Goal: Communication & Community: Participate in discussion

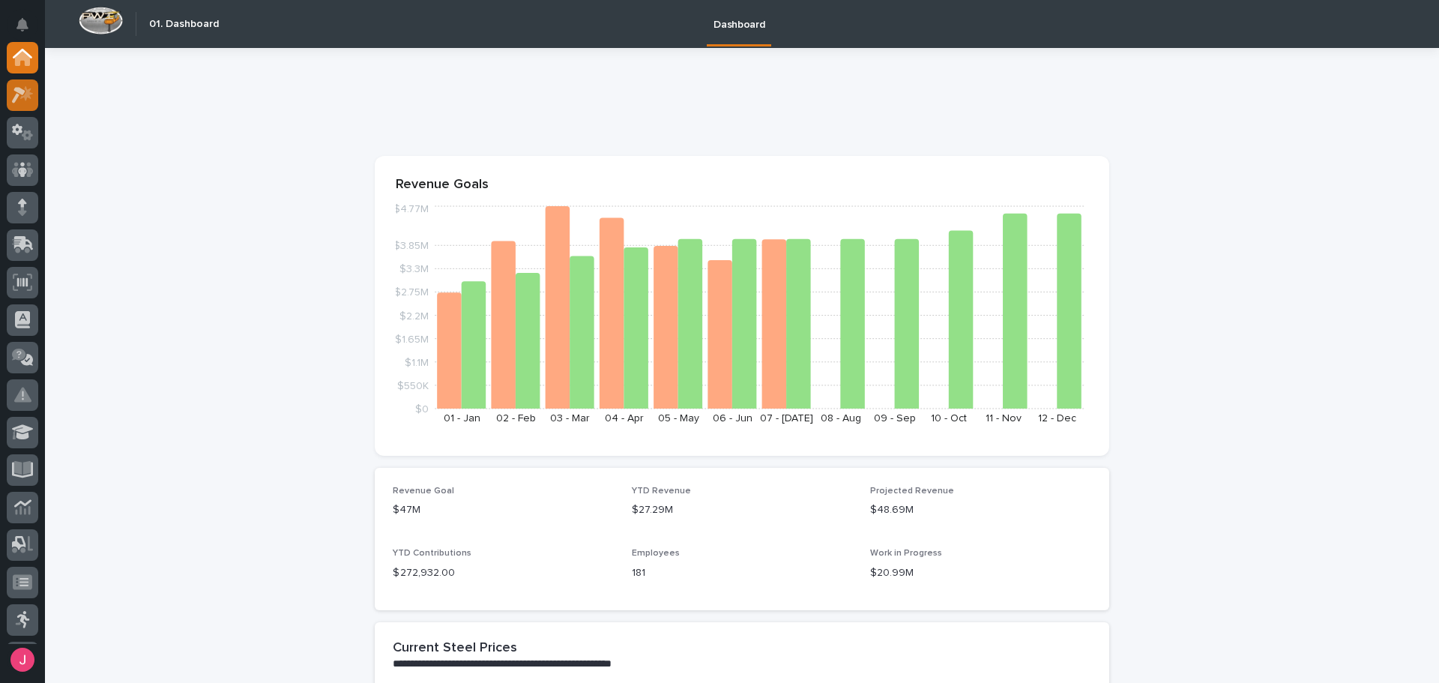
drag, startPoint x: 44, startPoint y: 91, endPoint x: 34, endPoint y: 92, distance: 10.5
click at [39, 92] on div at bounding box center [22, 343] width 45 height 602
click at [34, 92] on div at bounding box center [22, 94] width 31 height 31
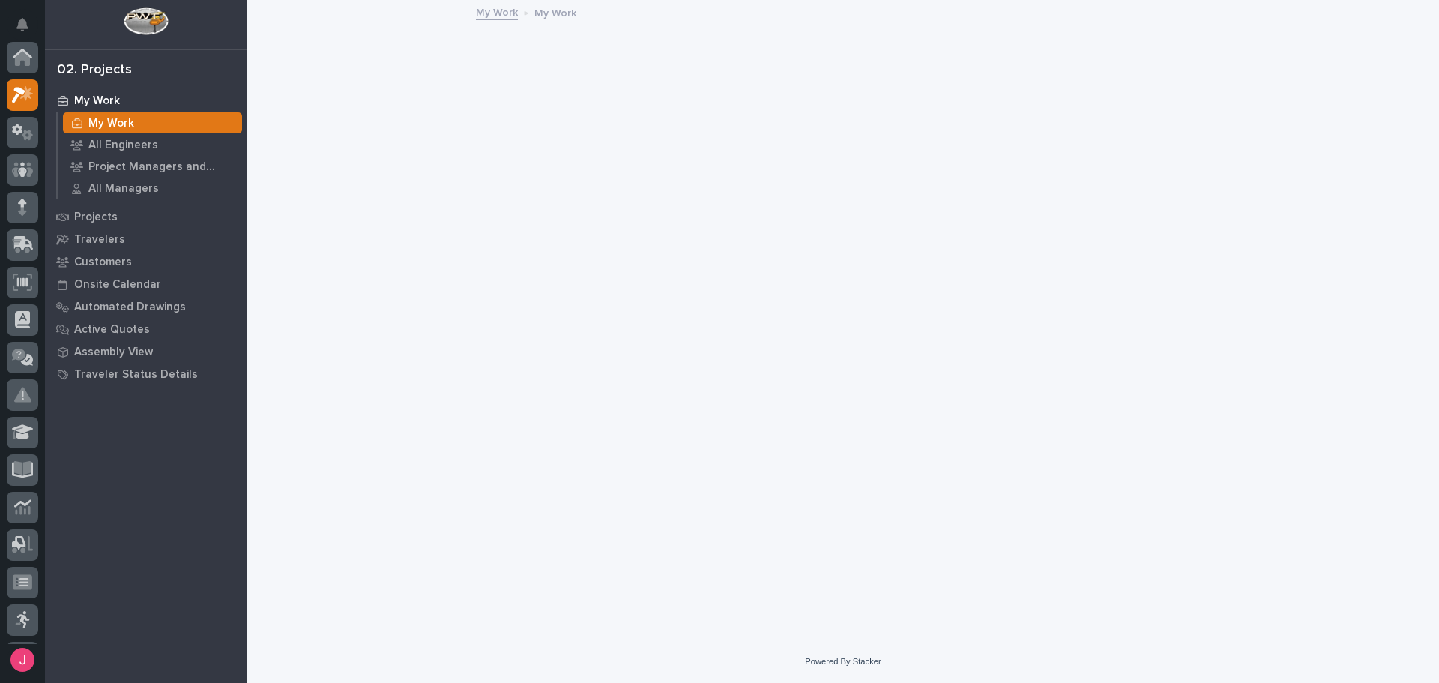
scroll to position [37, 0]
click at [131, 223] on div "Projects" at bounding box center [146, 216] width 195 height 21
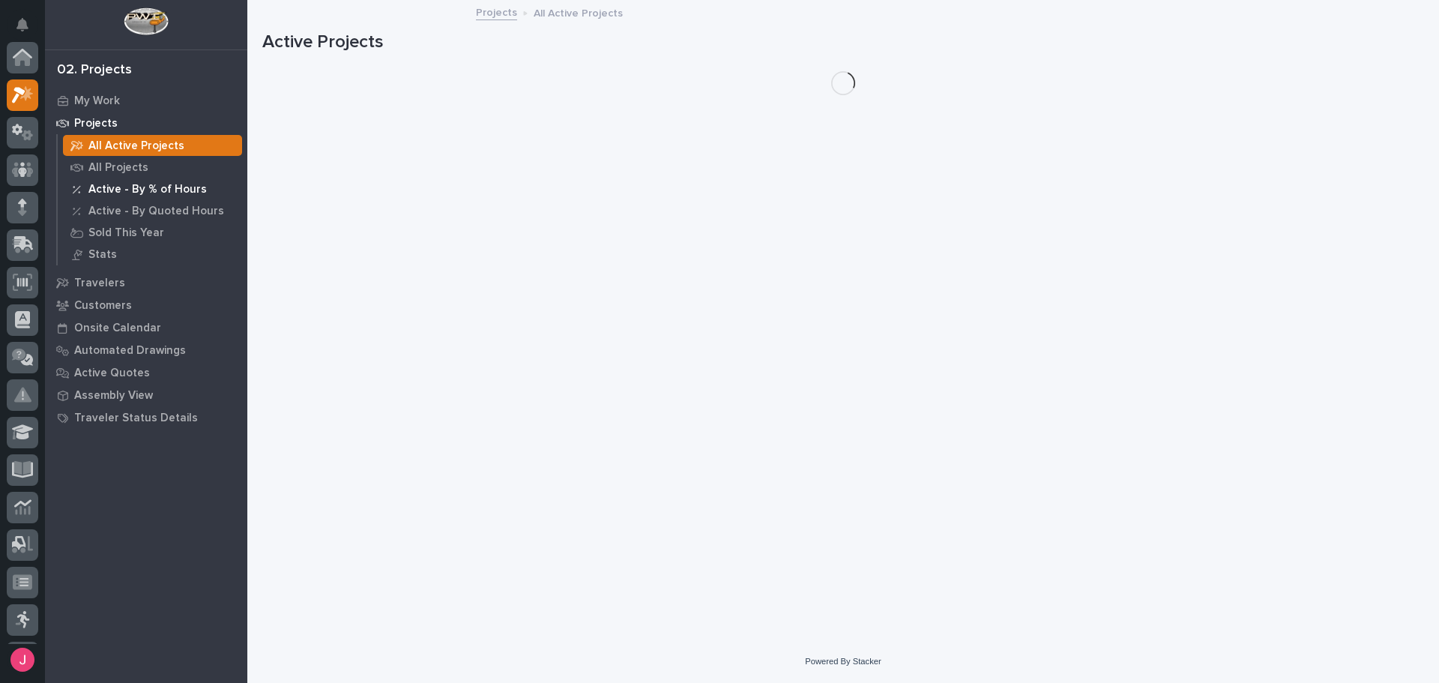
scroll to position [37, 0]
click at [132, 100] on div "My Work" at bounding box center [146, 100] width 195 height 21
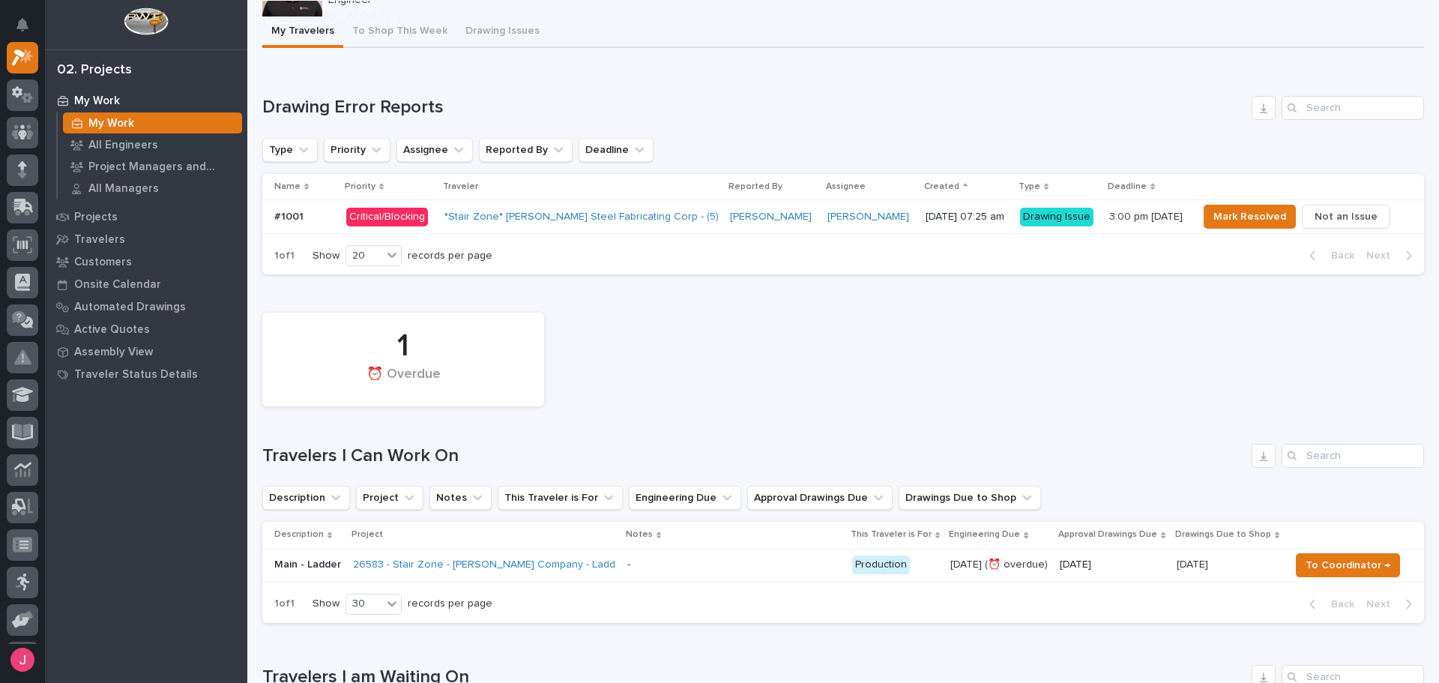
scroll to position [225, 0]
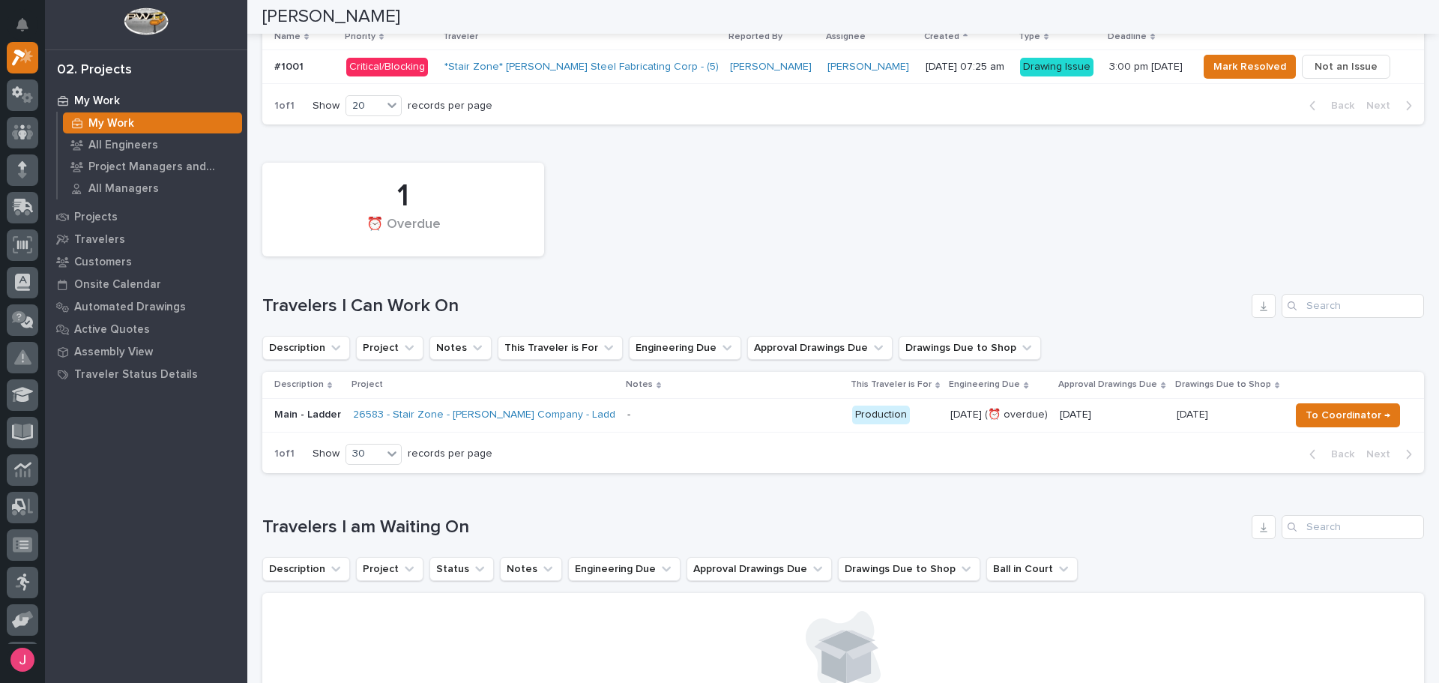
click at [708, 420] on p at bounding box center [733, 414] width 213 height 13
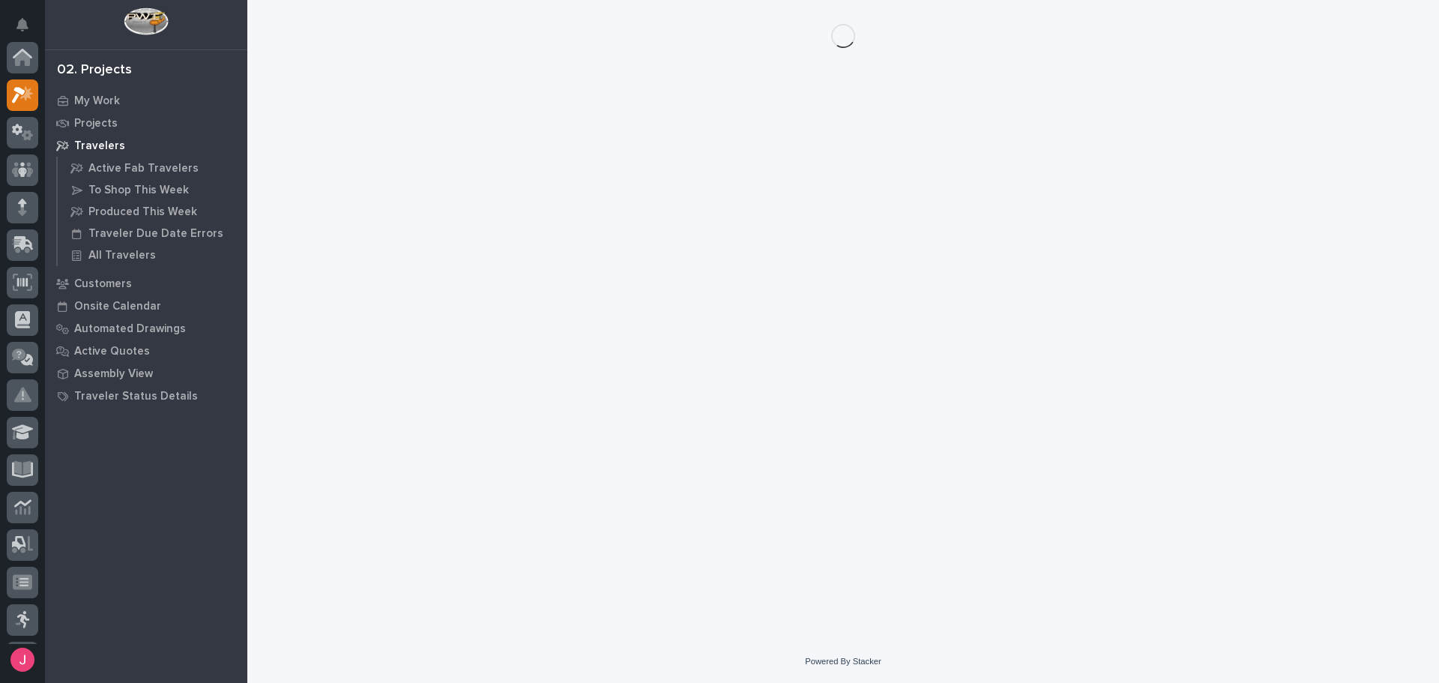
scroll to position [37, 0]
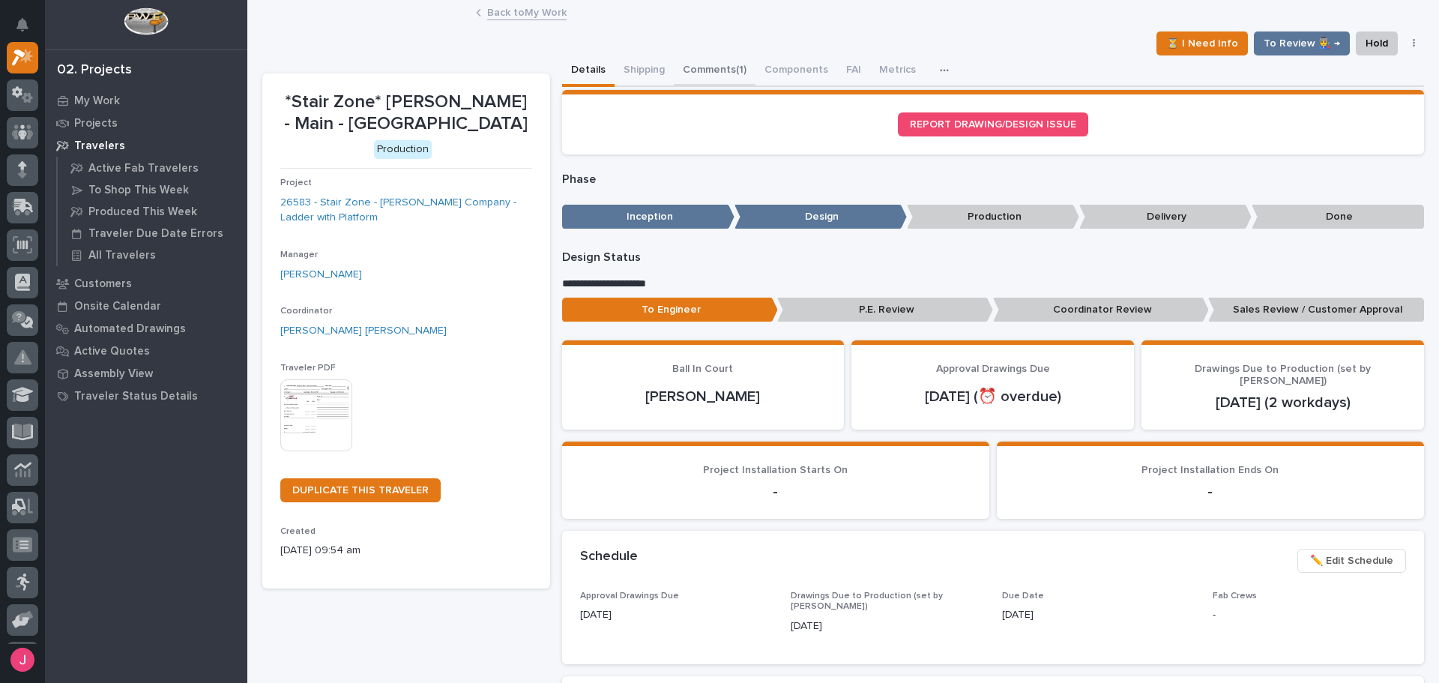
click at [711, 73] on button "Comments (1)" at bounding box center [715, 70] width 82 height 31
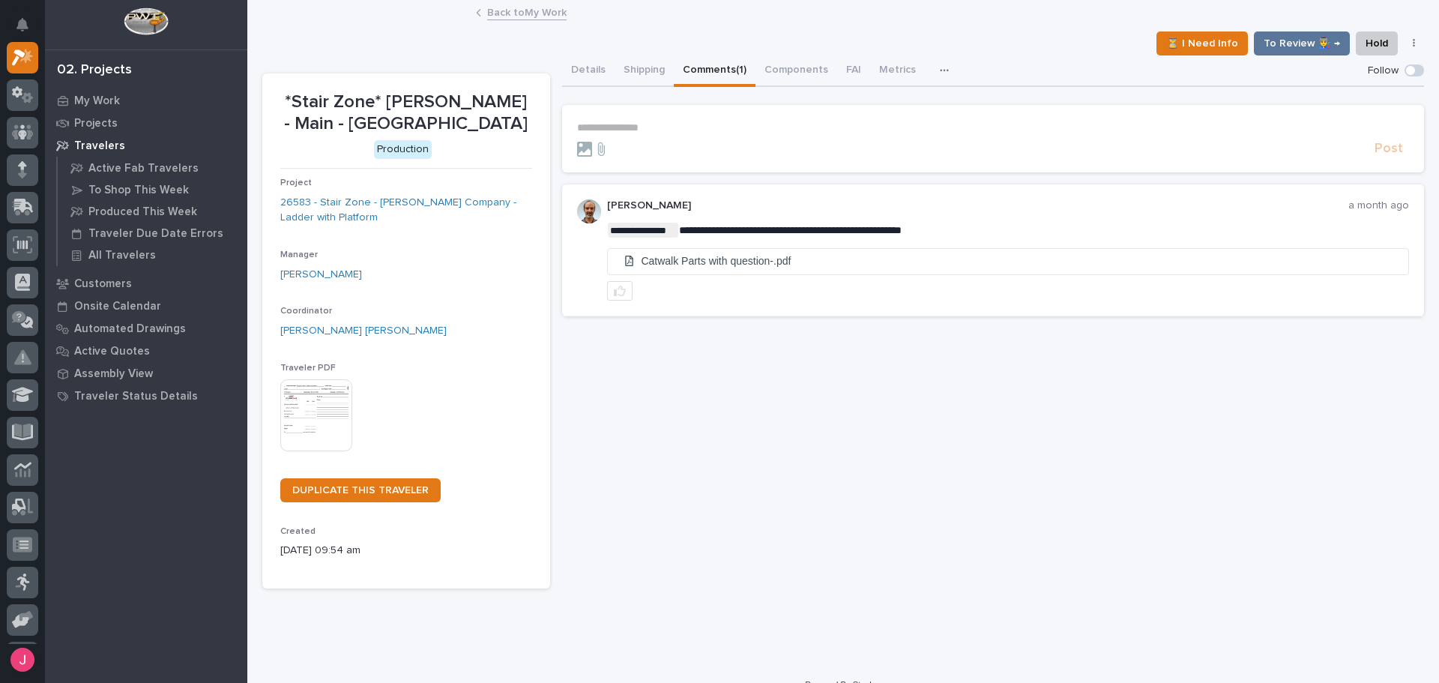
click at [552, 15] on link "Back to My Work" at bounding box center [526, 11] width 79 height 17
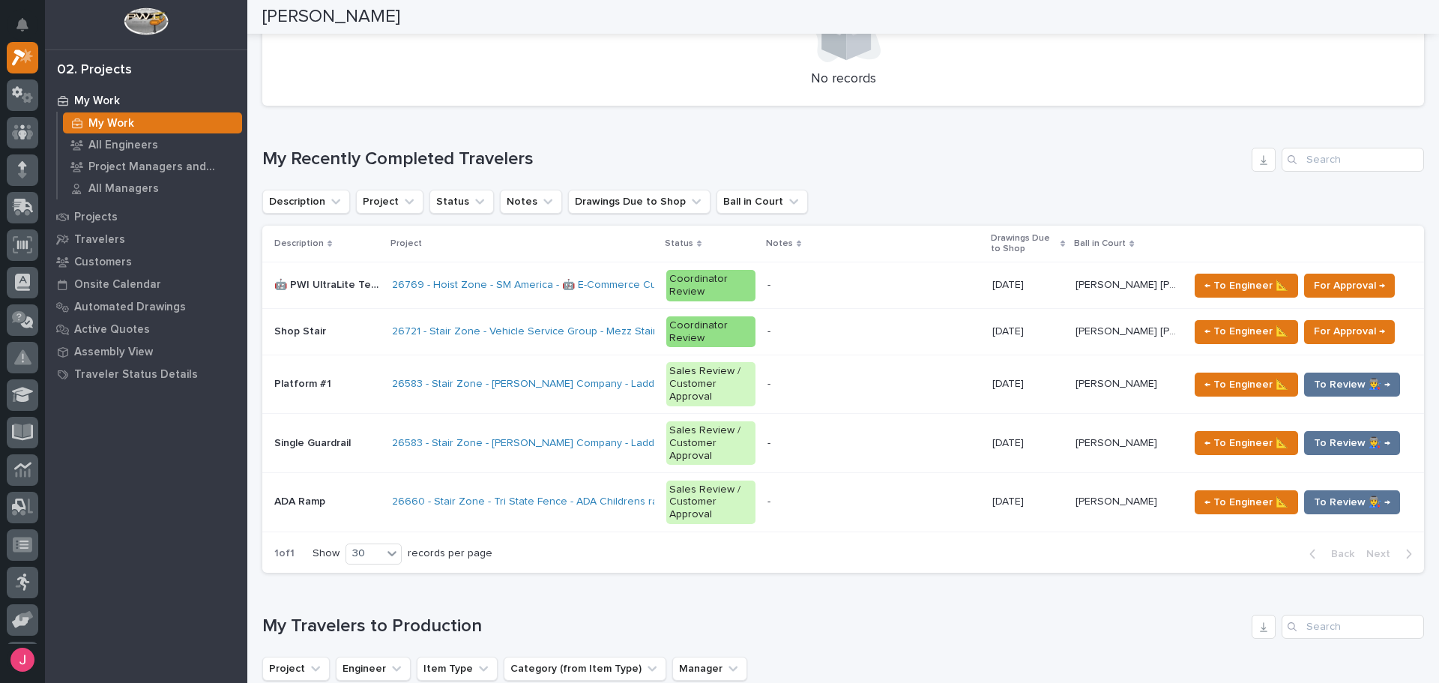
scroll to position [899, 0]
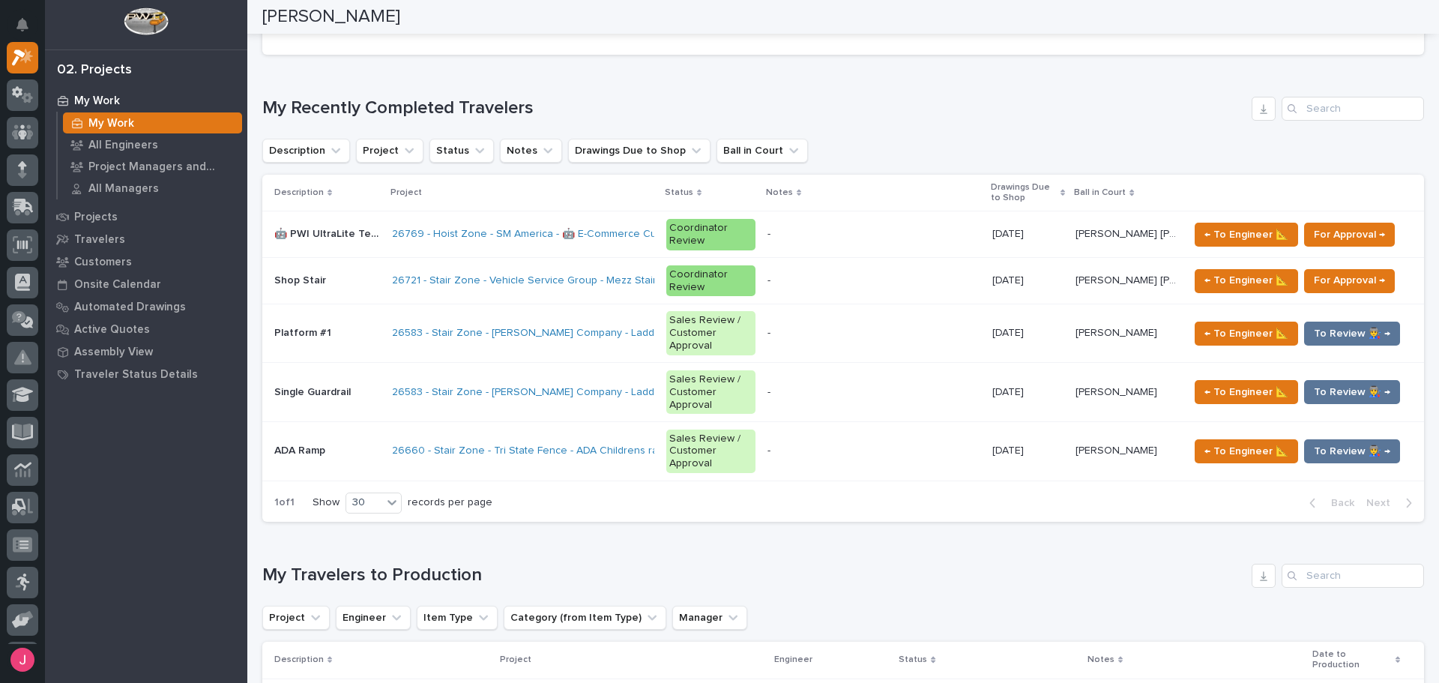
click at [851, 234] on p at bounding box center [873, 234] width 213 height 13
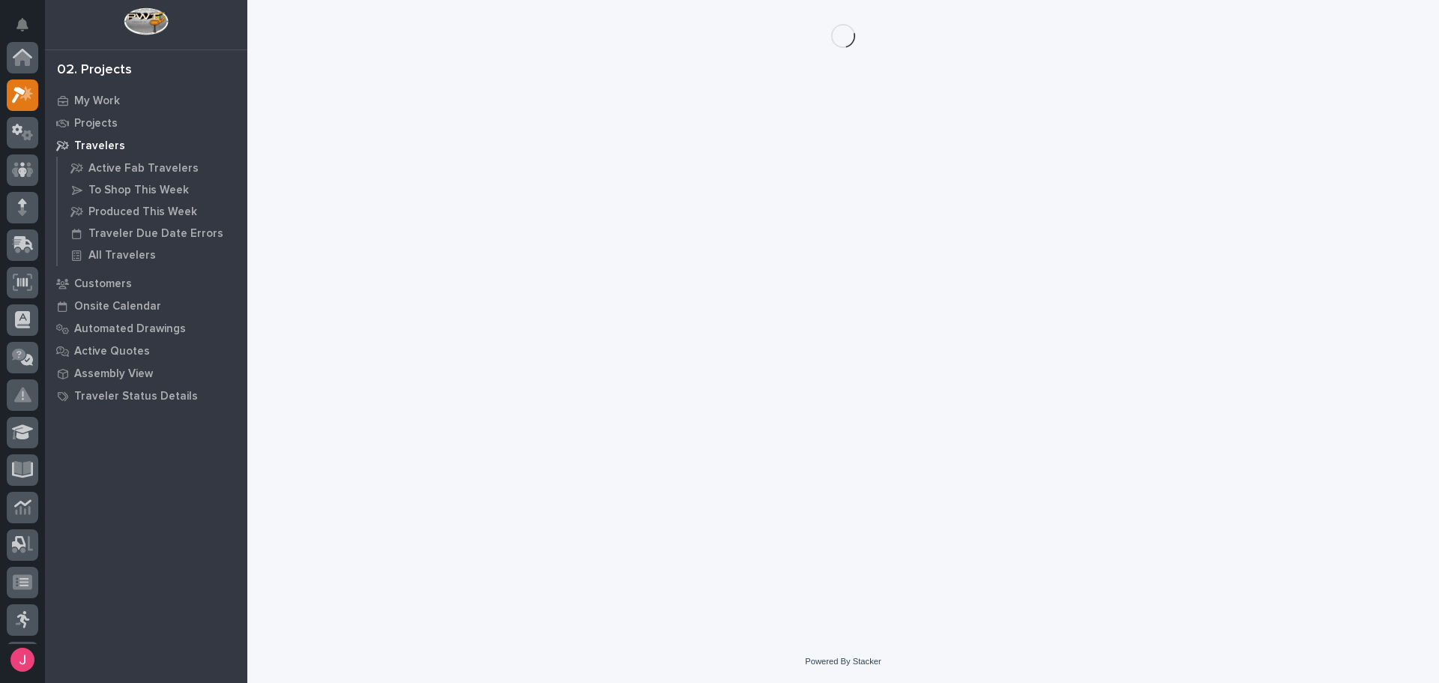
scroll to position [37, 0]
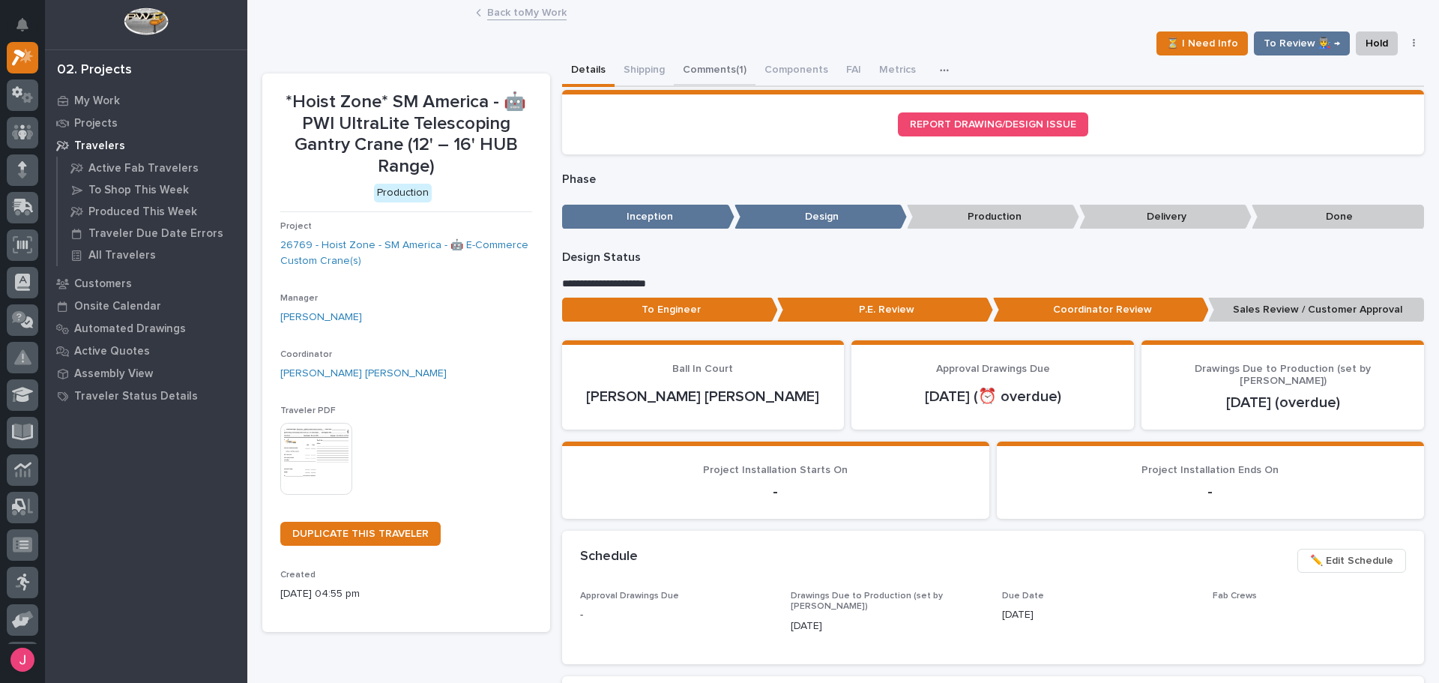
click at [693, 70] on button "Comments (1)" at bounding box center [715, 70] width 82 height 31
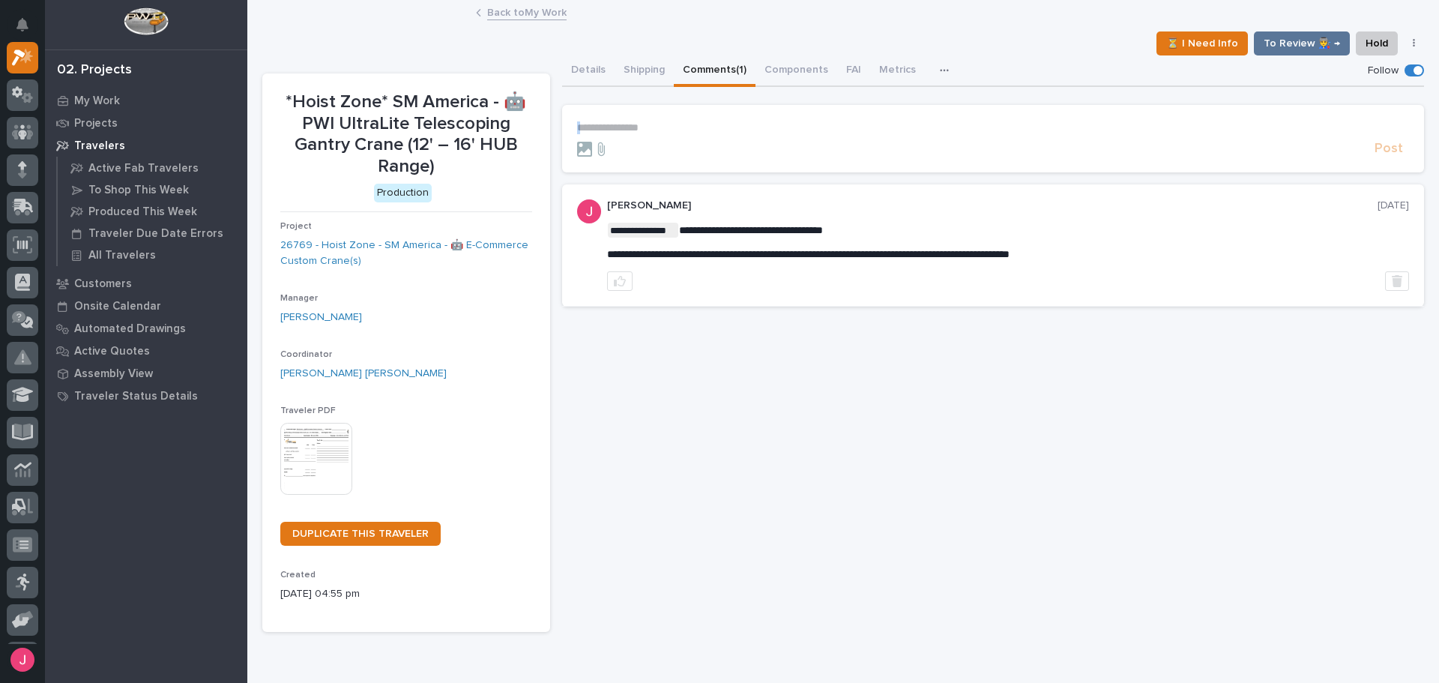
click at [706, 133] on form "**********" at bounding box center [993, 139] width 833 height 36
click at [715, 128] on p "**********" at bounding box center [993, 127] width 833 height 13
click at [528, 15] on link "Back to My Work" at bounding box center [526, 11] width 79 height 17
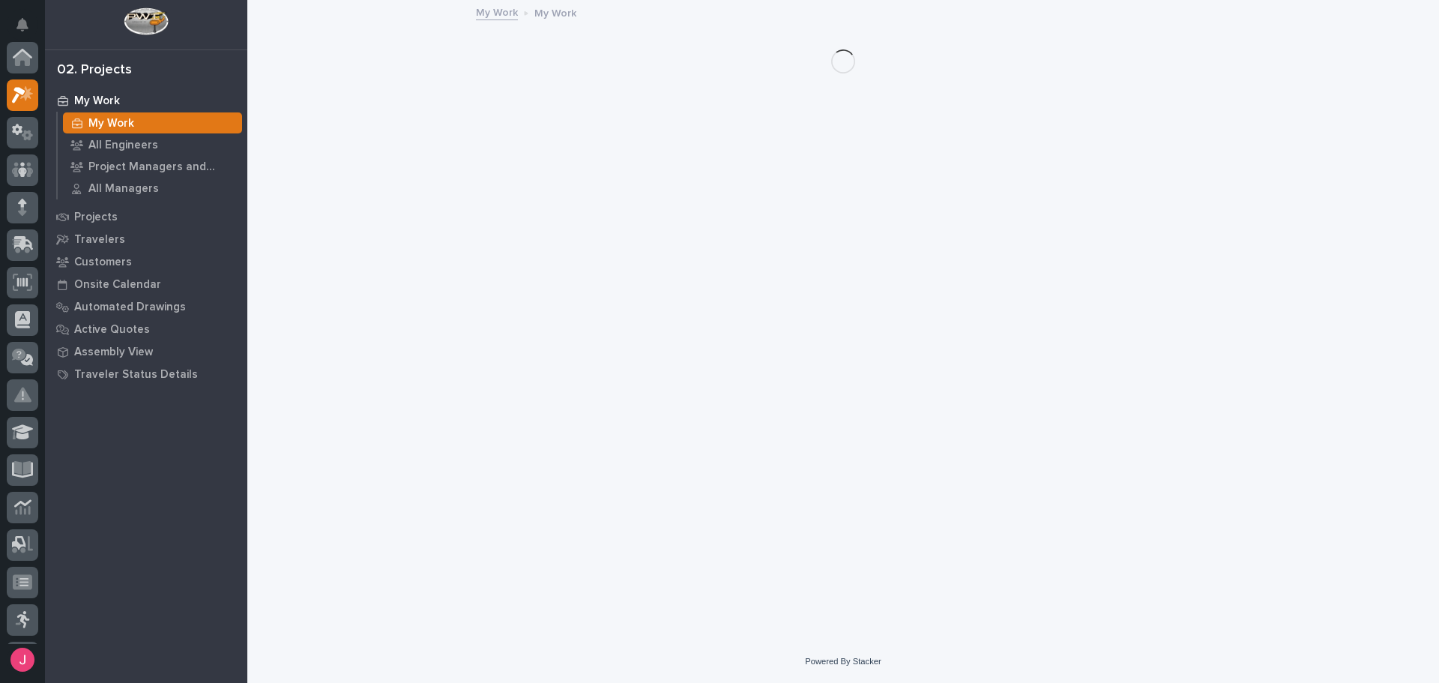
scroll to position [37, 0]
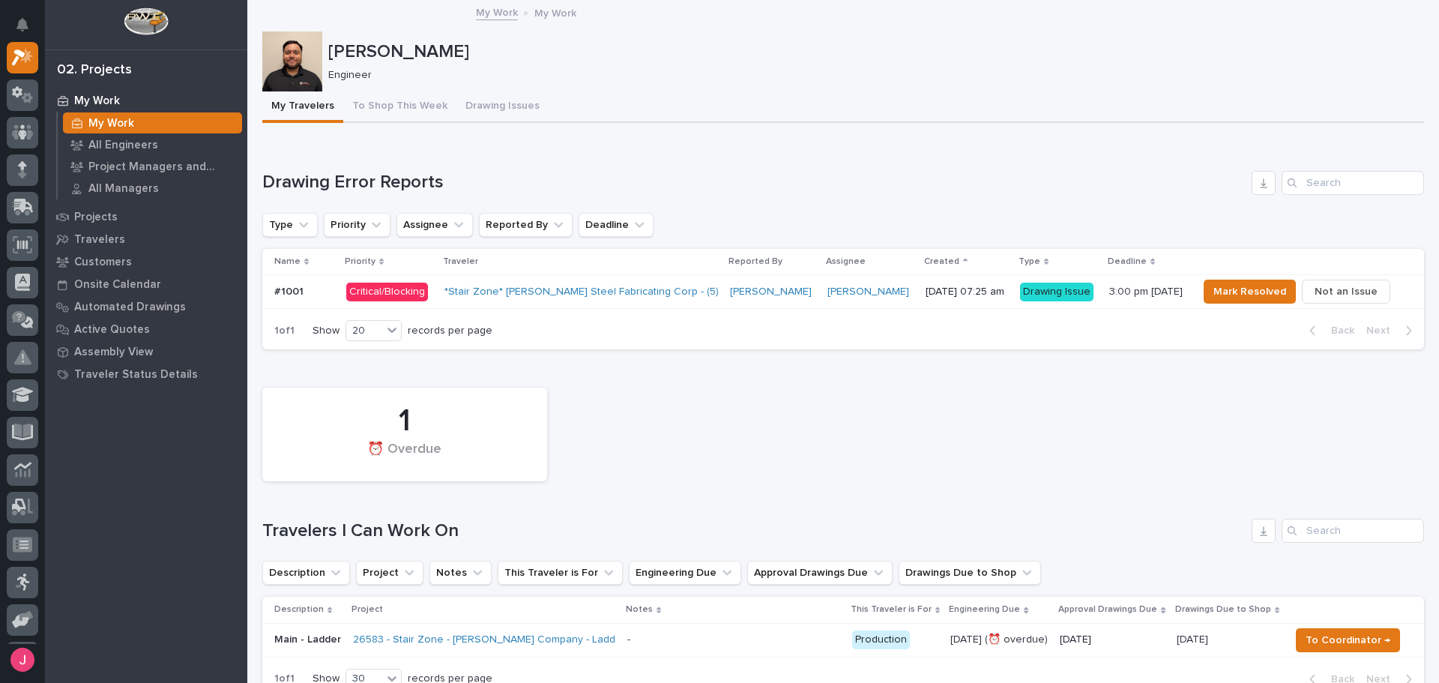
click at [926, 289] on p "[DATE] 07:25 am" at bounding box center [967, 292] width 82 height 13
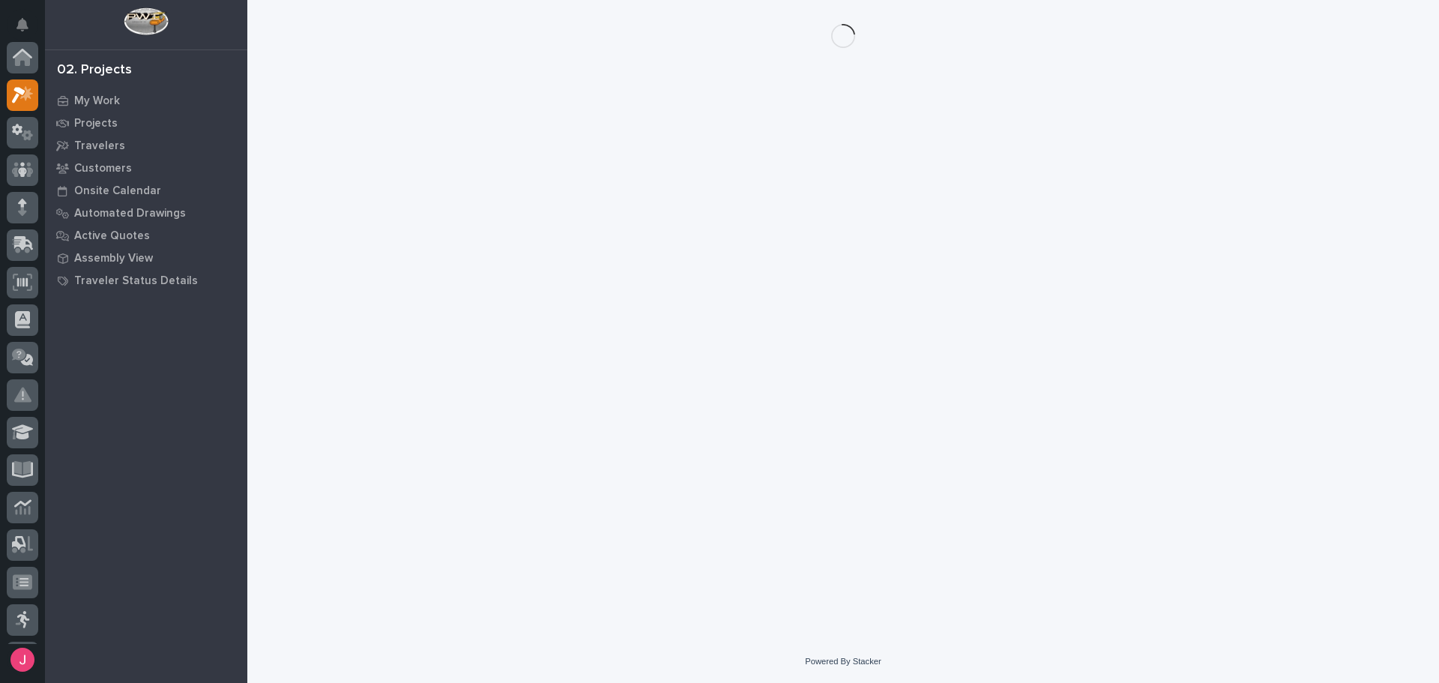
scroll to position [37, 0]
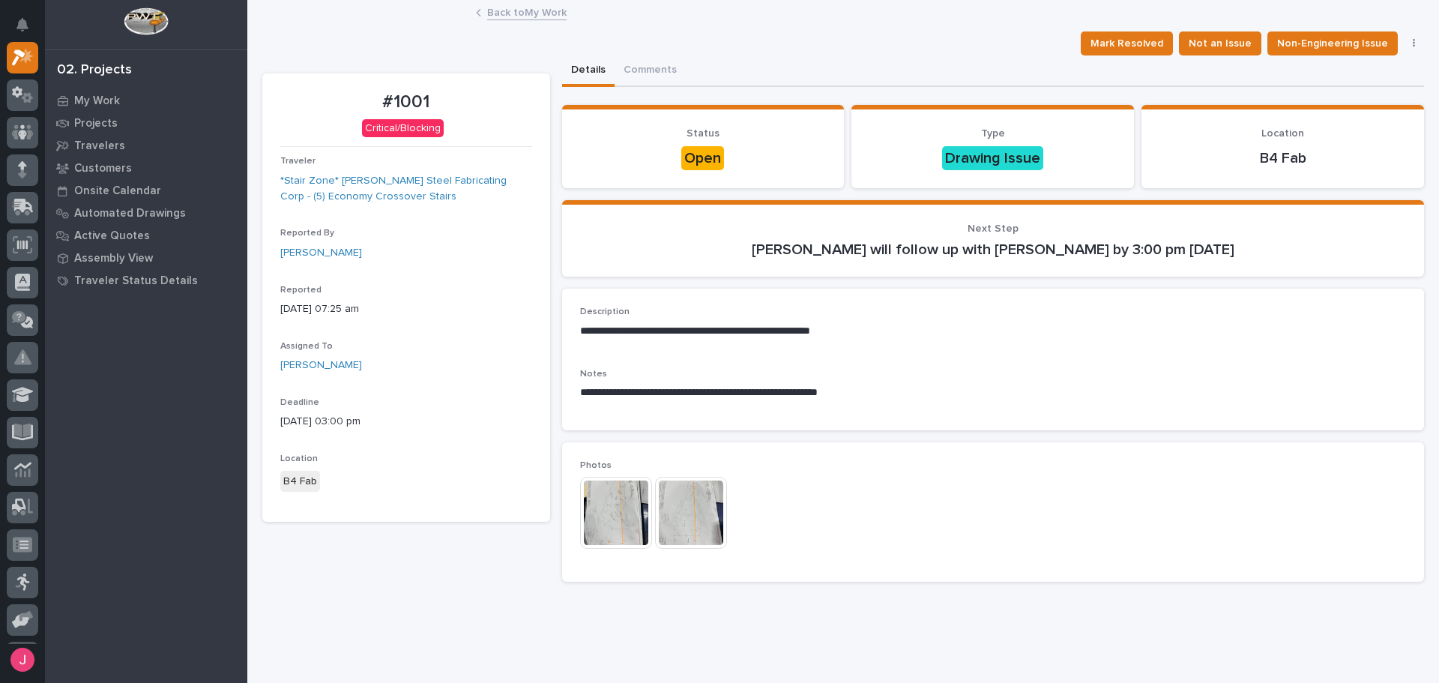
click at [622, 504] on img at bounding box center [616, 513] width 72 height 72
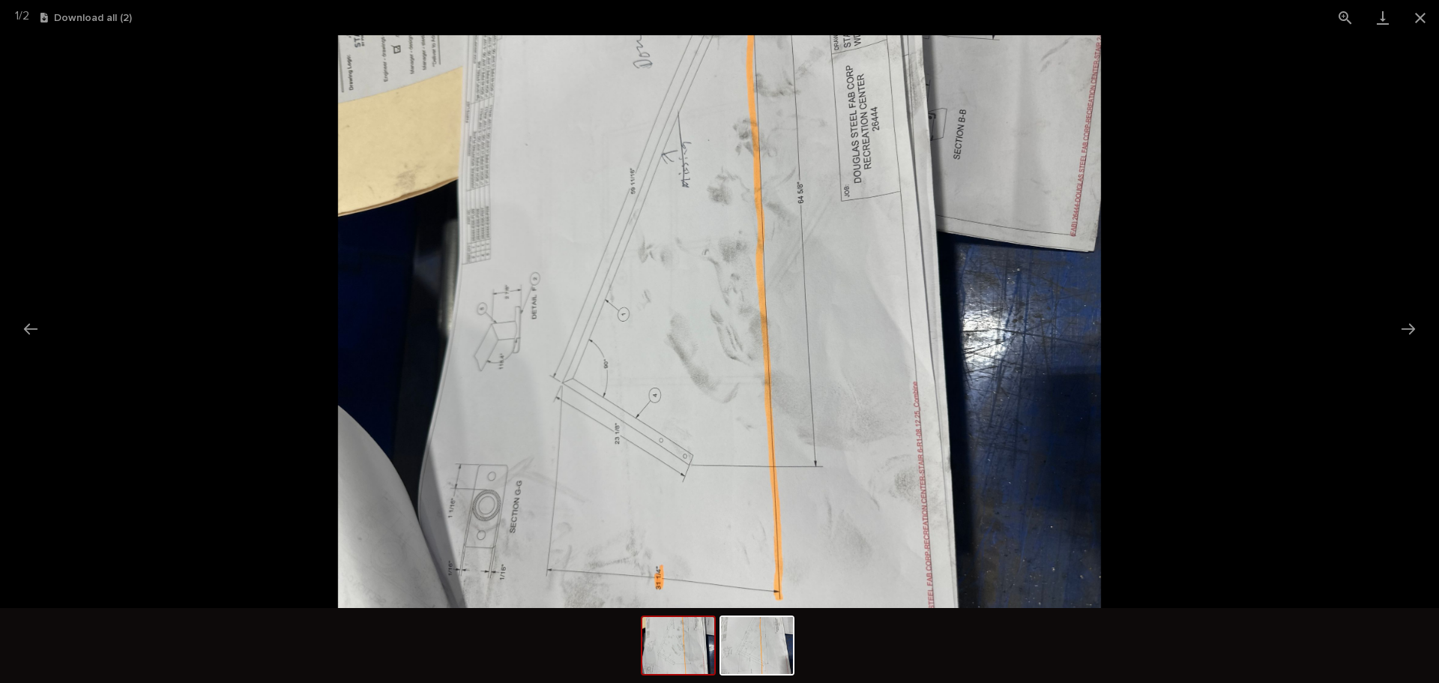
click at [1267, 302] on picture at bounding box center [719, 321] width 1439 height 573
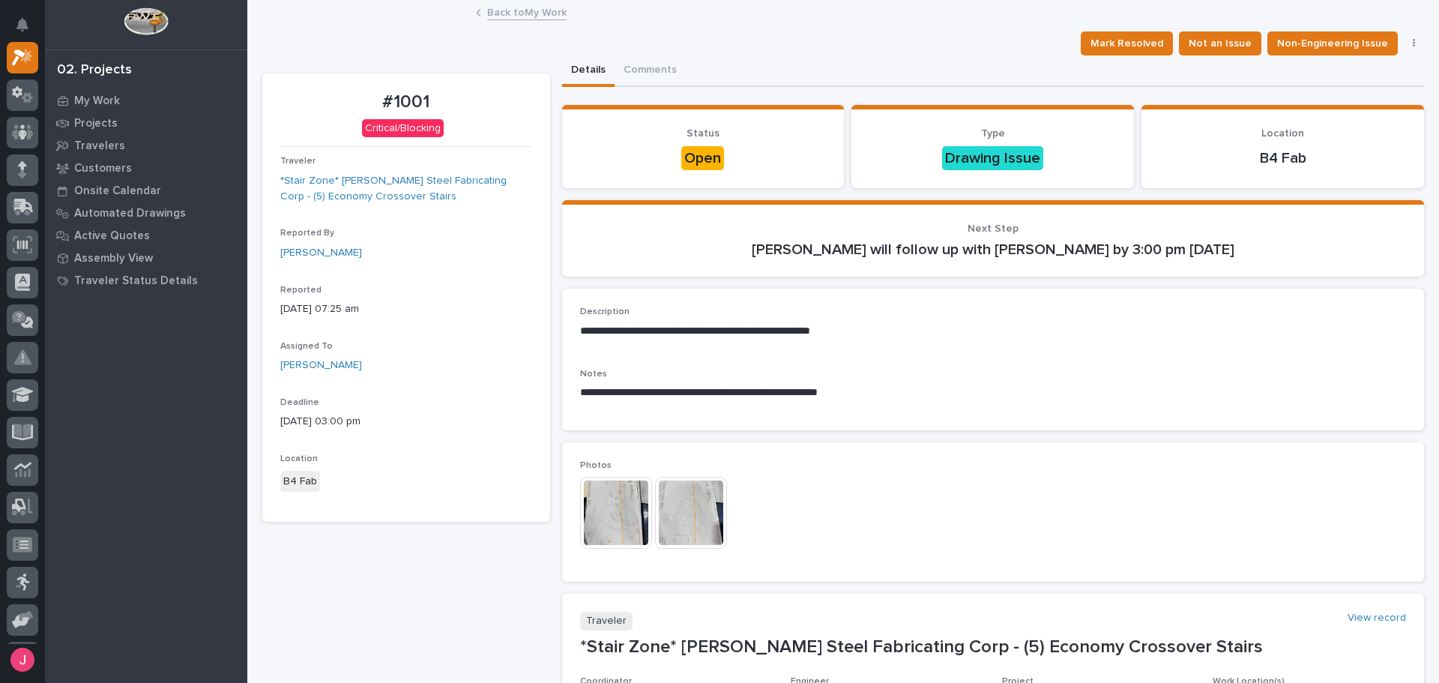
click at [658, 510] on img at bounding box center [691, 513] width 72 height 72
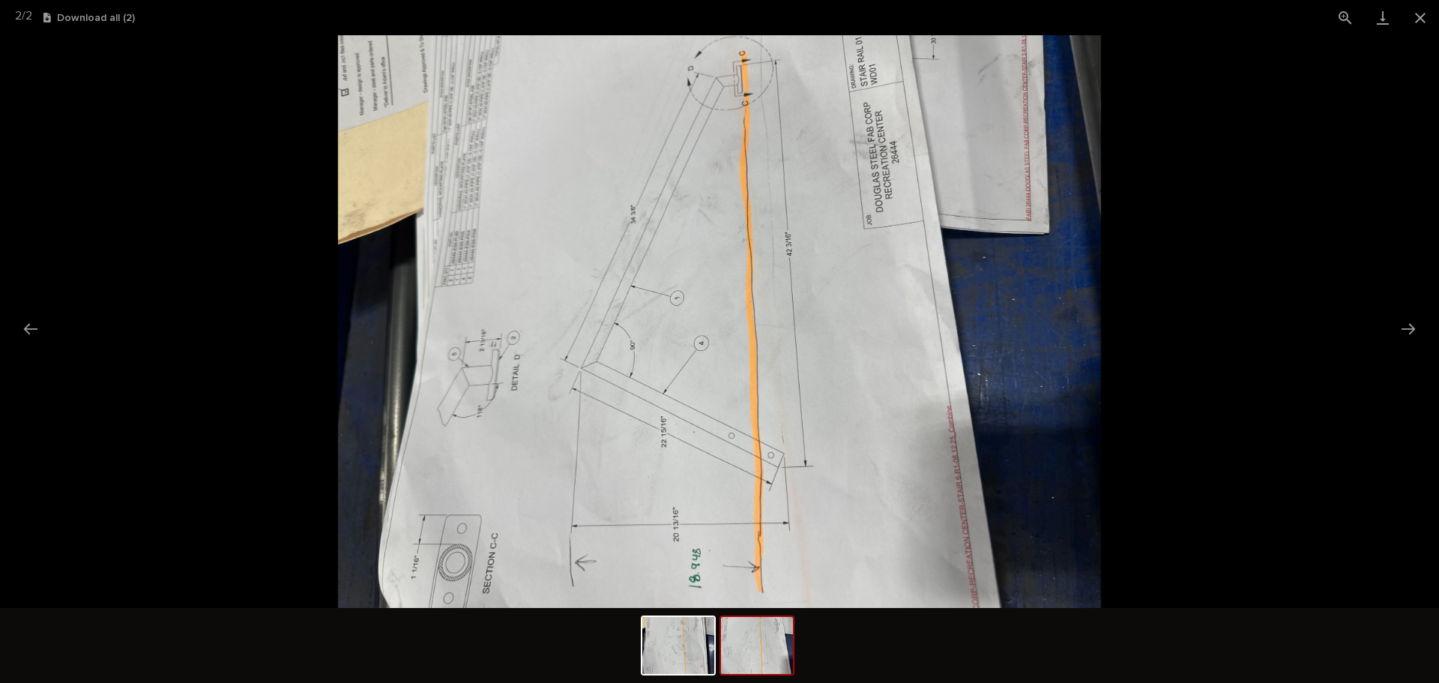
click at [746, 637] on img at bounding box center [757, 645] width 72 height 57
click at [655, 648] on img at bounding box center [678, 645] width 72 height 57
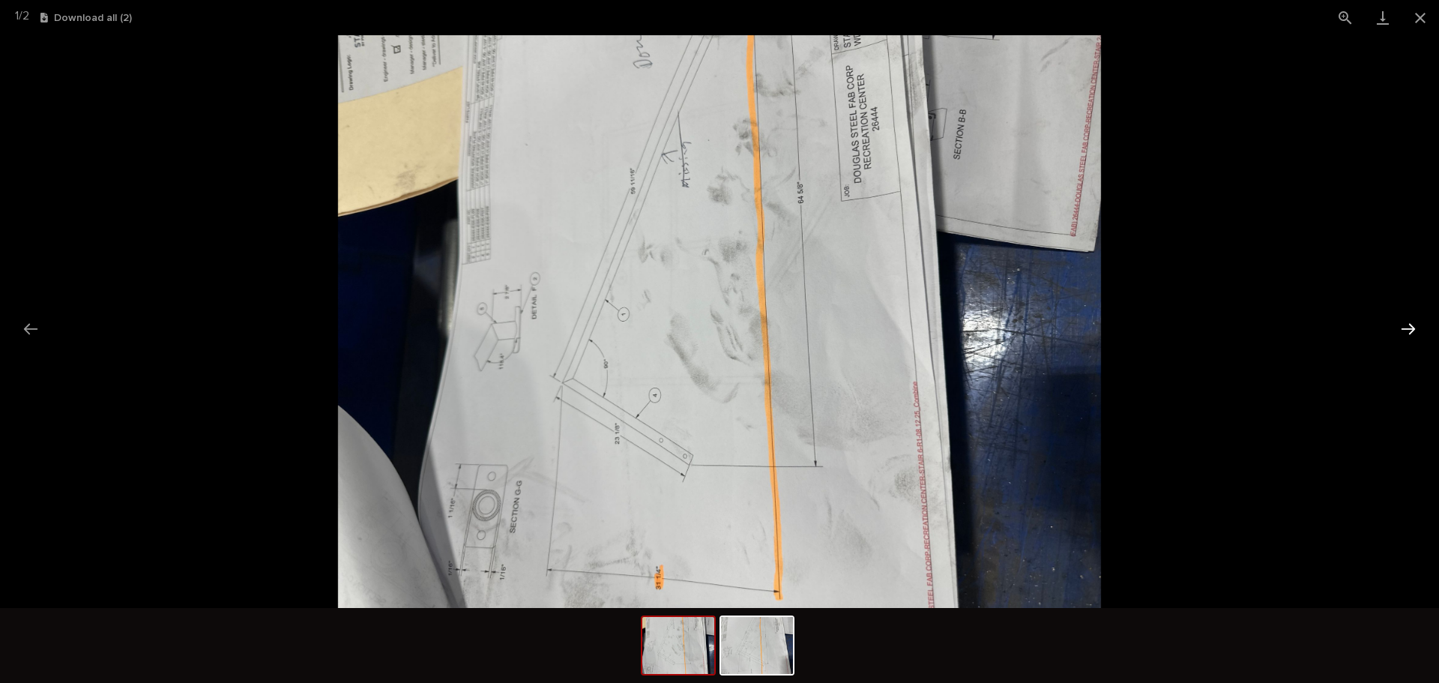
click at [1423, 325] on button "Next slide" at bounding box center [1408, 328] width 31 height 29
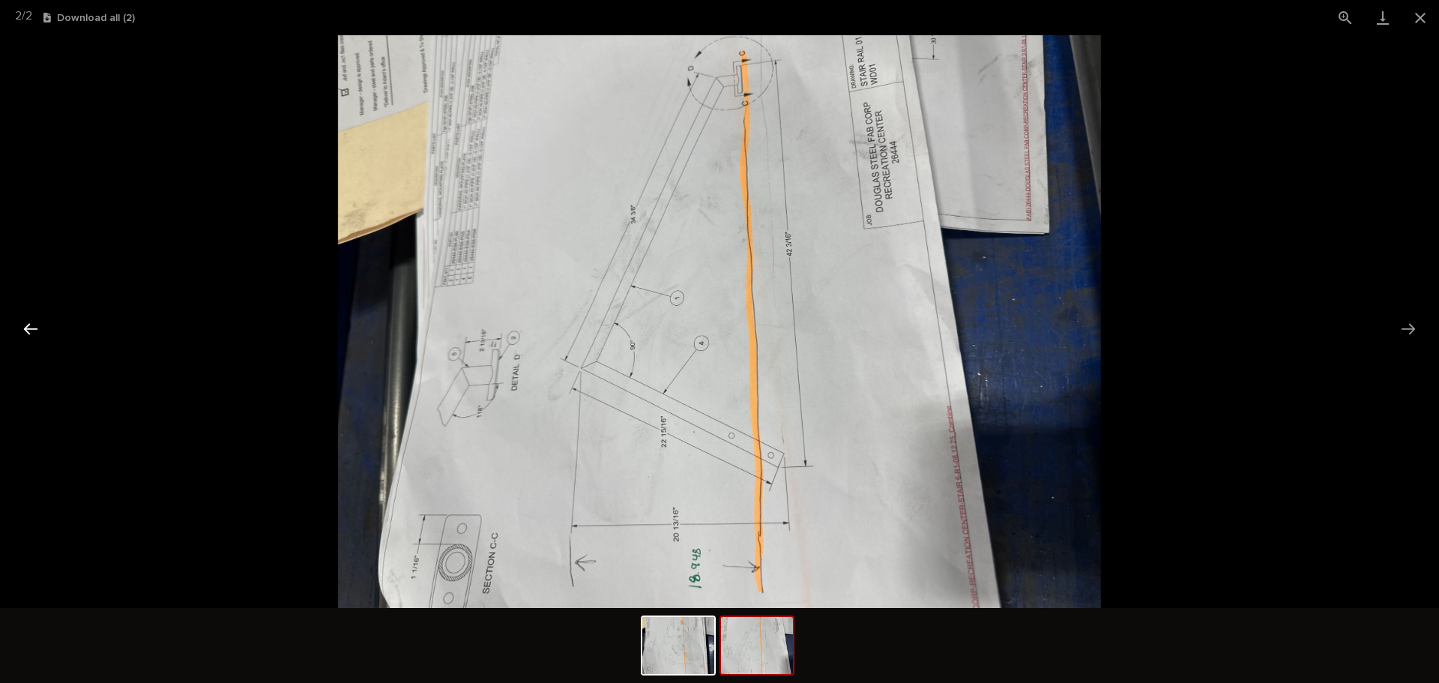
click at [25, 326] on button "Previous slide" at bounding box center [30, 328] width 31 height 29
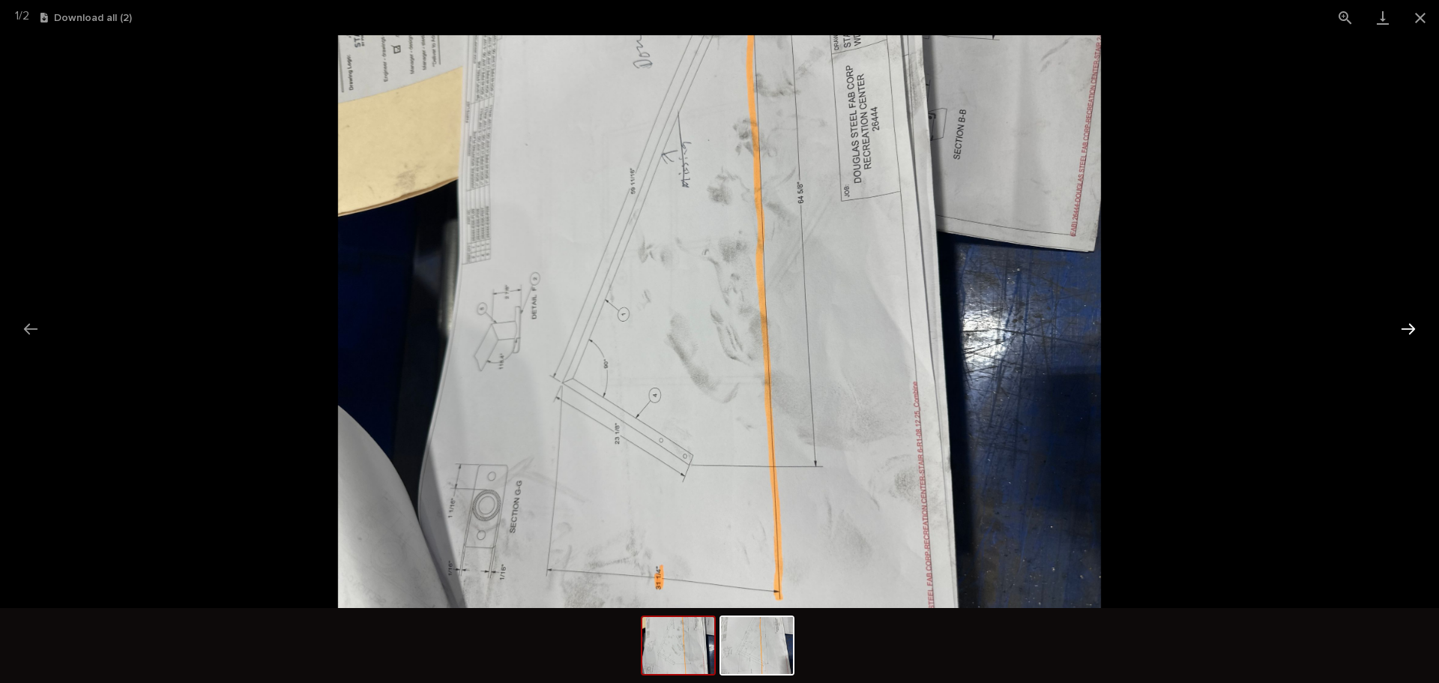
click at [1423, 334] on button "Next slide" at bounding box center [1408, 328] width 31 height 29
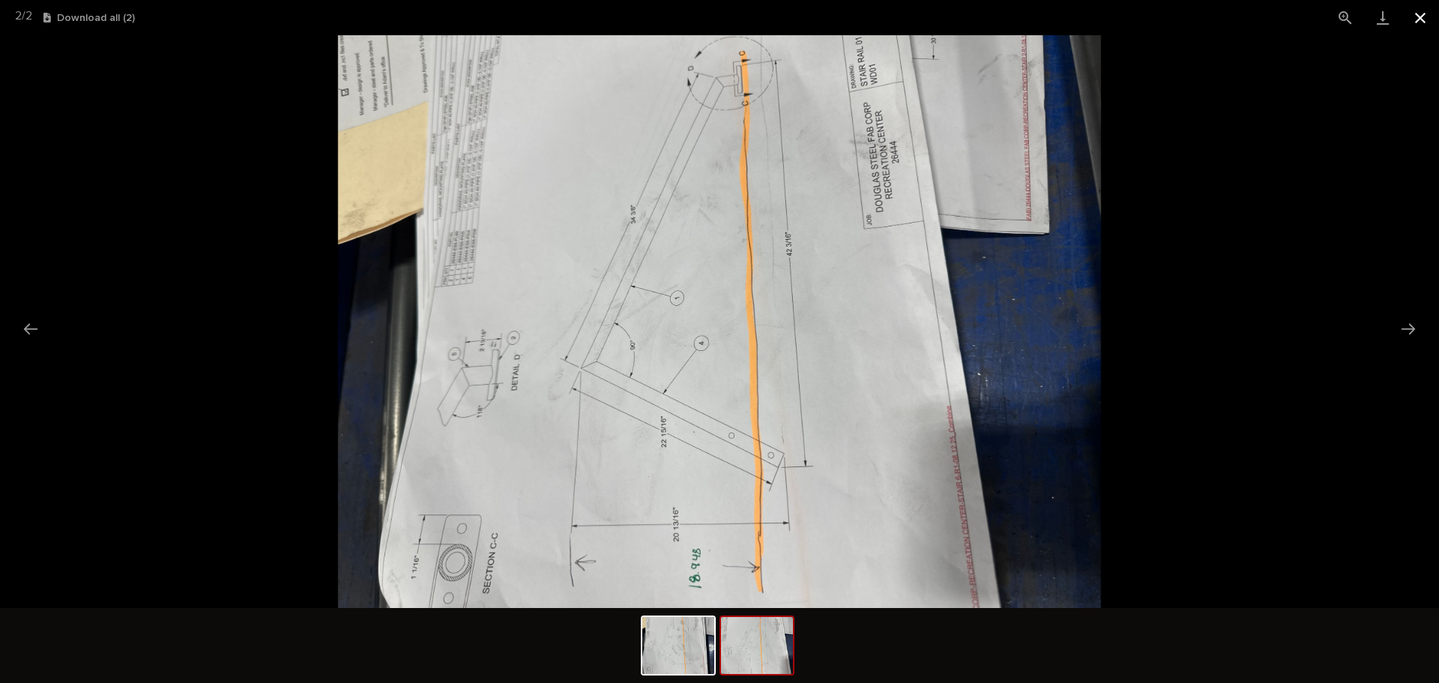
click at [1427, 24] on button "Close gallery" at bounding box center [1420, 17] width 37 height 35
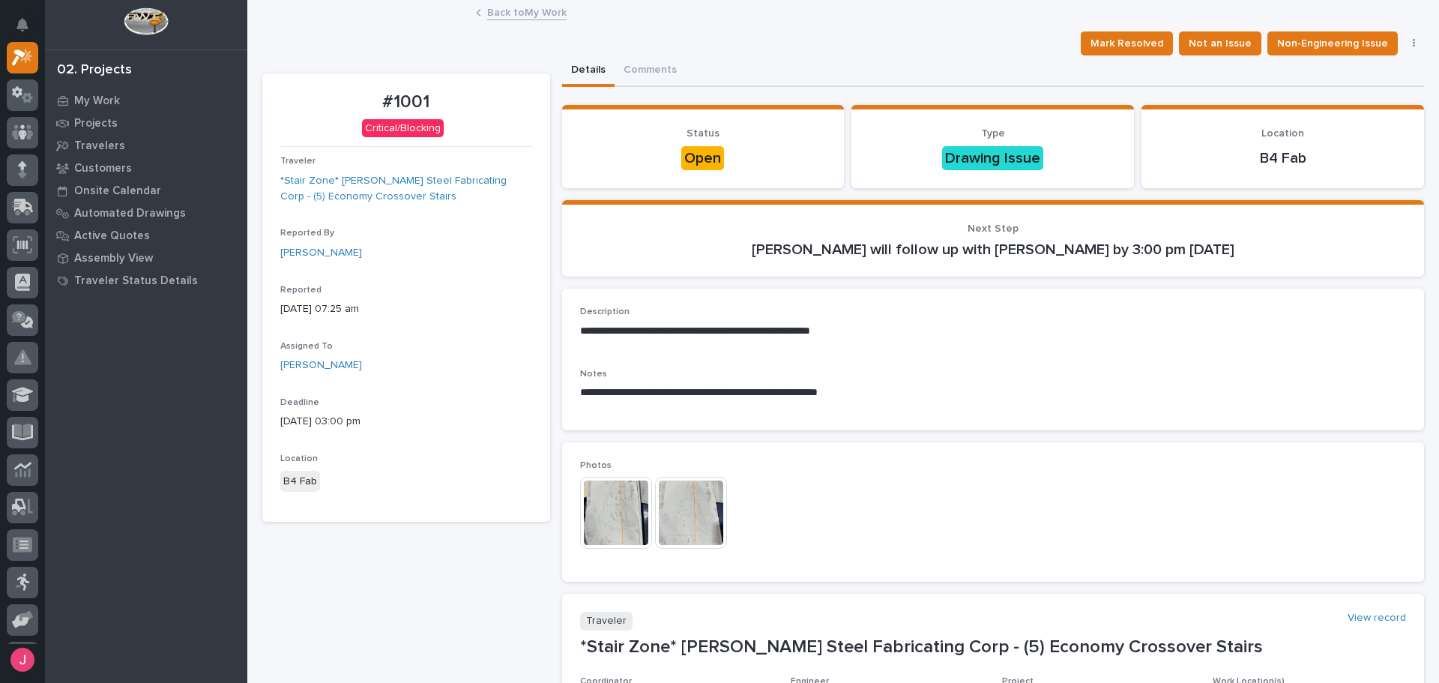
click at [594, 506] on img at bounding box center [616, 513] width 72 height 72
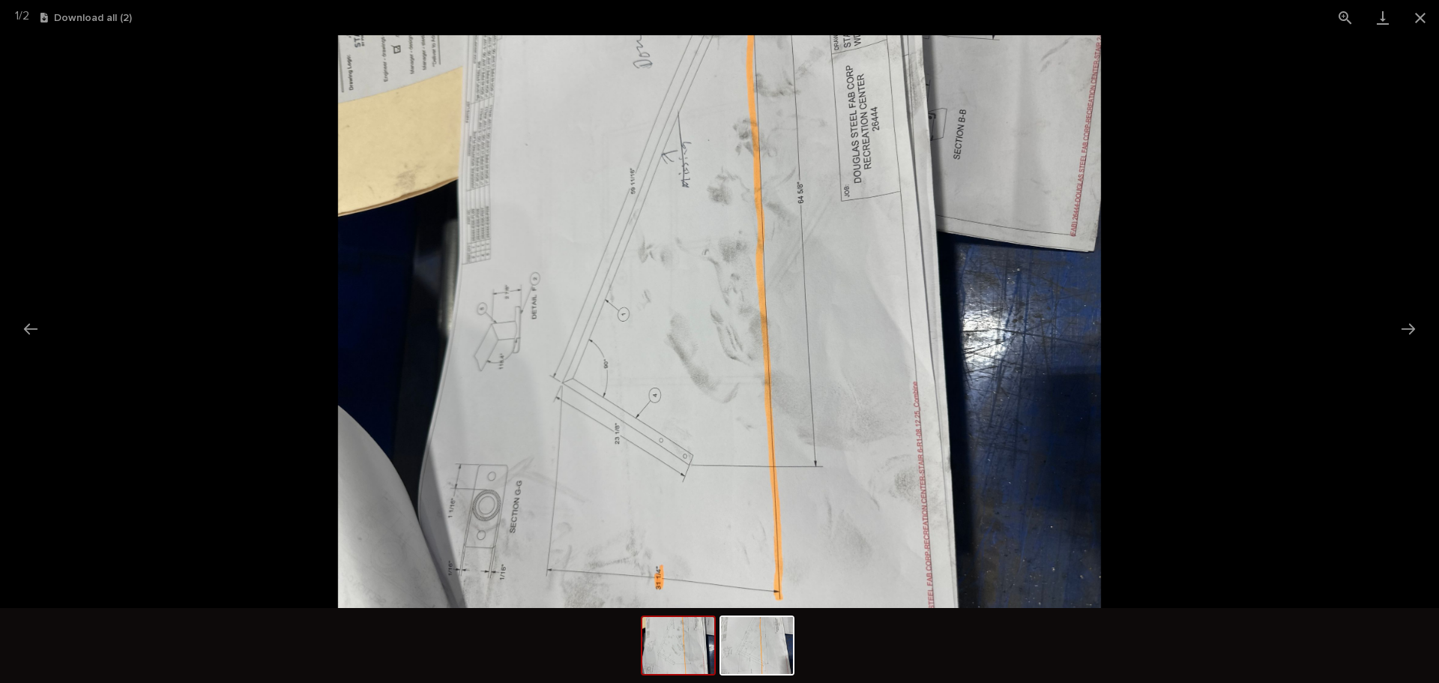
click at [880, 362] on img at bounding box center [720, 321] width 764 height 573
click at [1210, 288] on picture at bounding box center [719, 321] width 1439 height 573
click at [755, 657] on img at bounding box center [757, 645] width 72 height 57
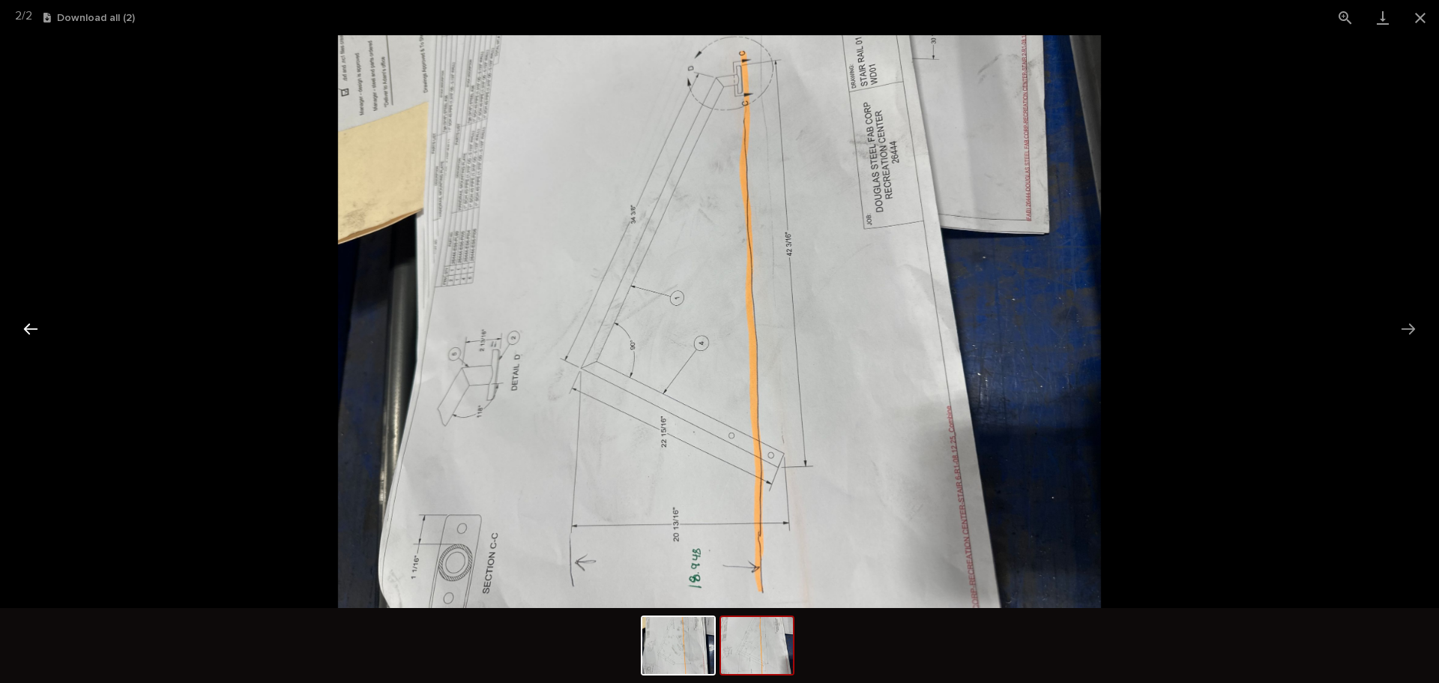
click at [37, 319] on button "Previous slide" at bounding box center [30, 328] width 31 height 29
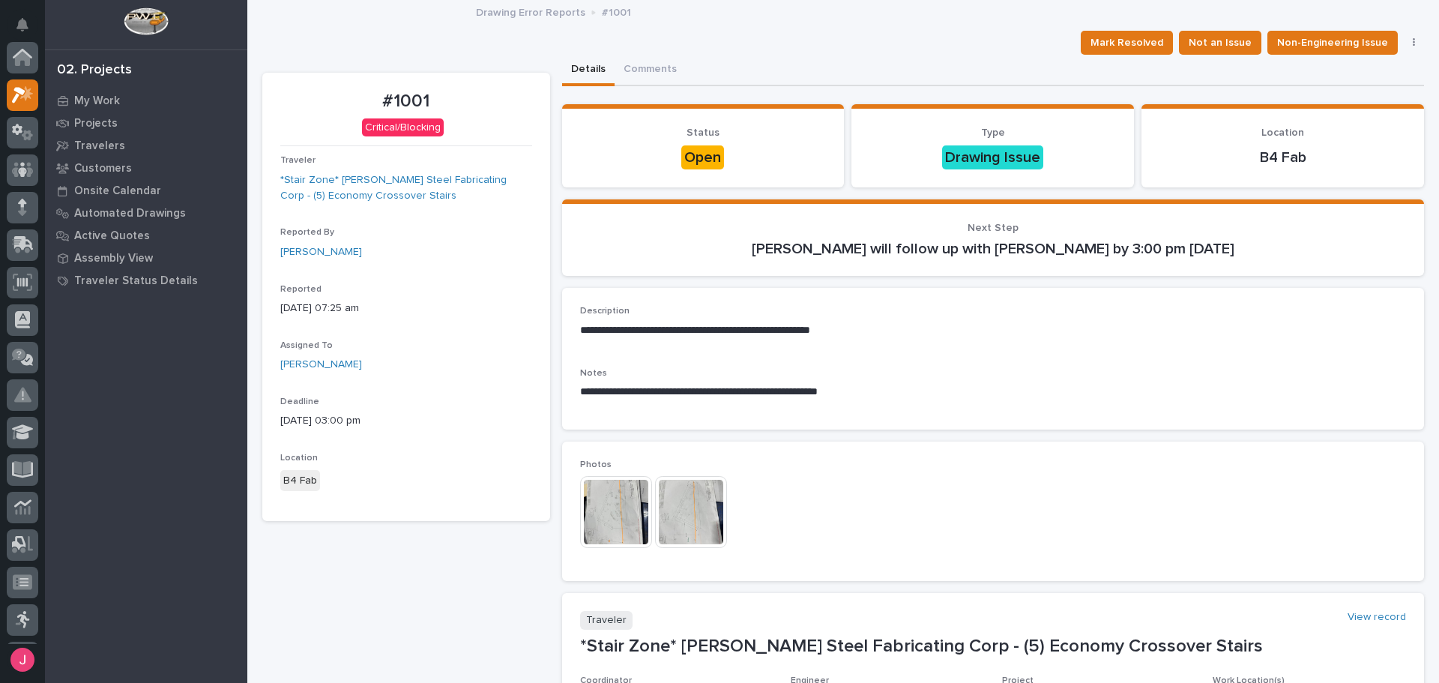
scroll to position [37, 0]
click at [91, 100] on p "My Work" at bounding box center [97, 100] width 46 height 13
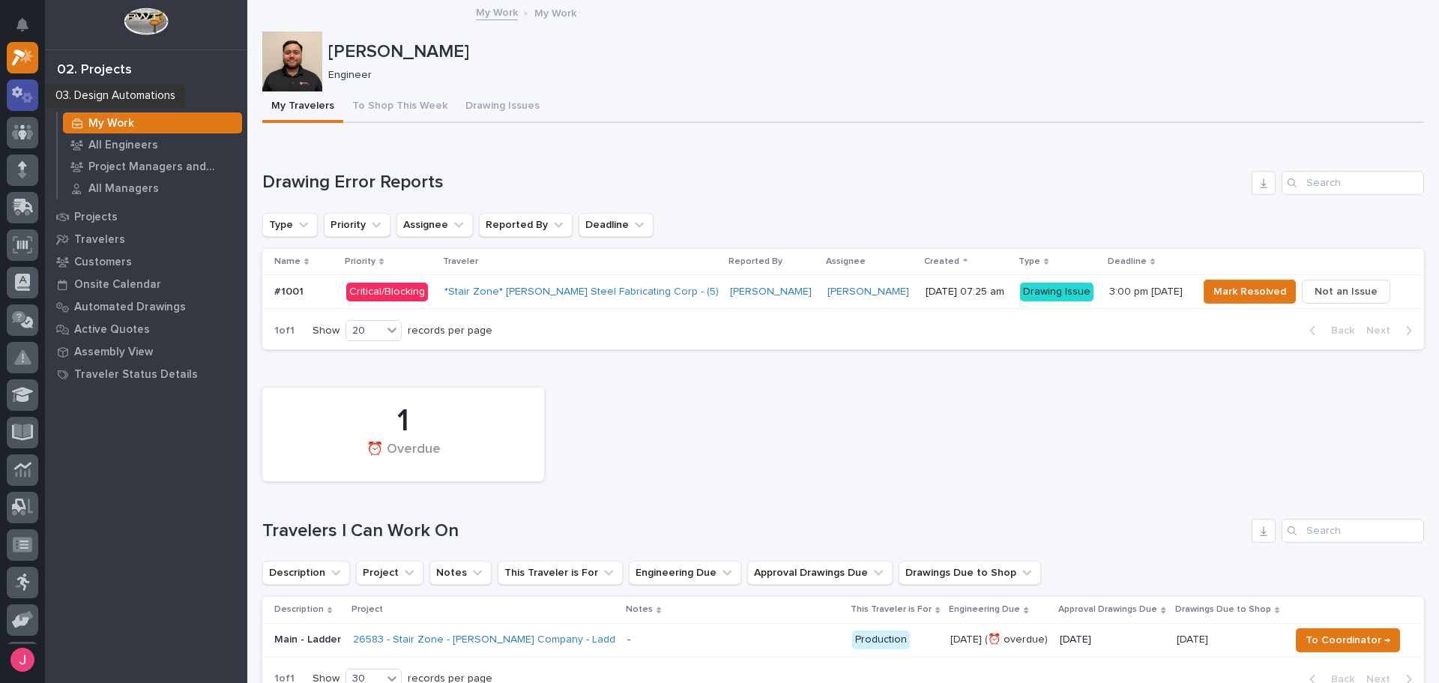
click at [28, 97] on icon at bounding box center [23, 94] width 22 height 17
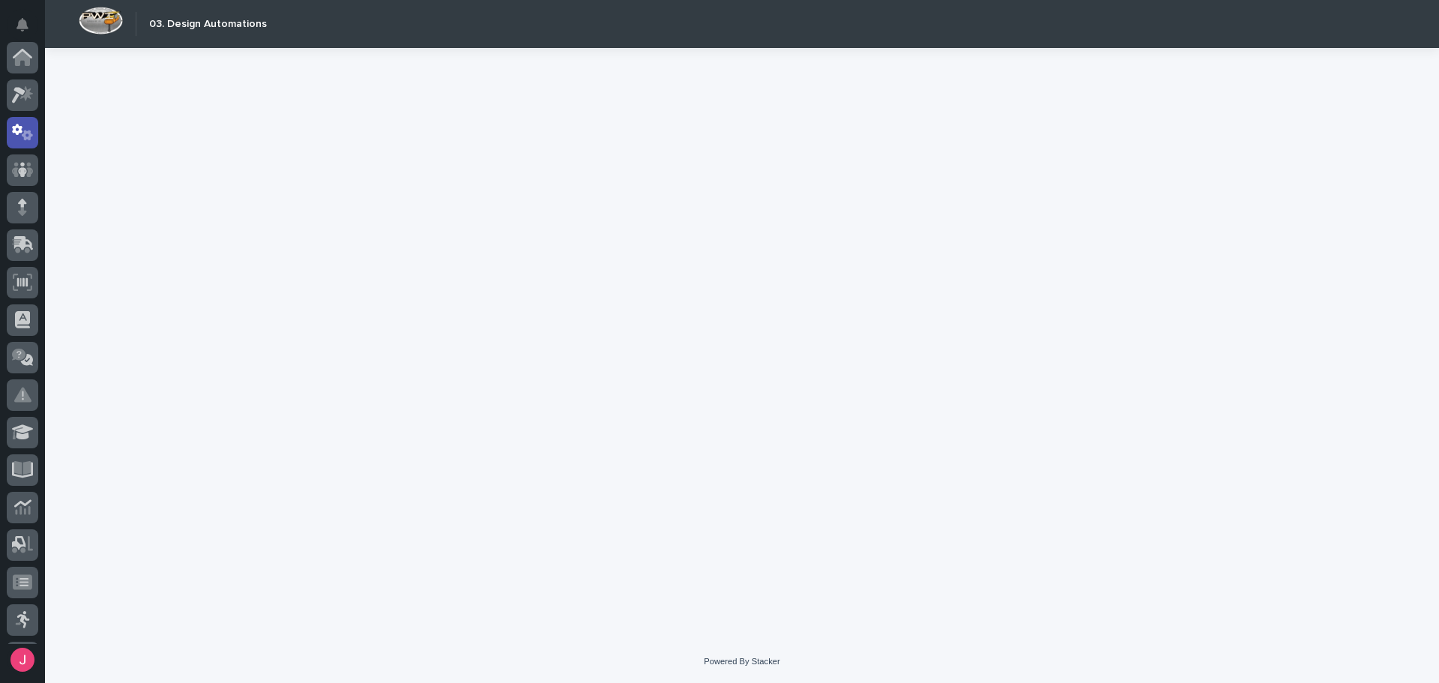
scroll to position [75, 0]
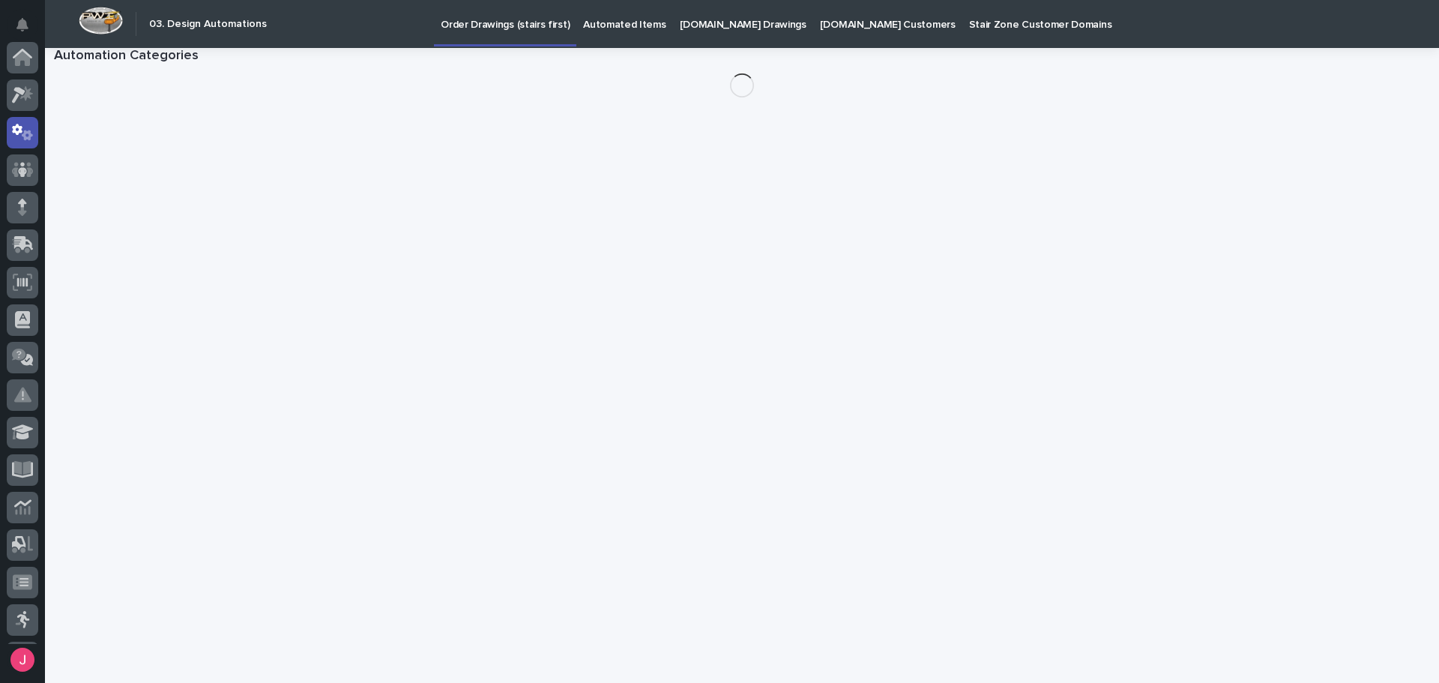
scroll to position [75, 0]
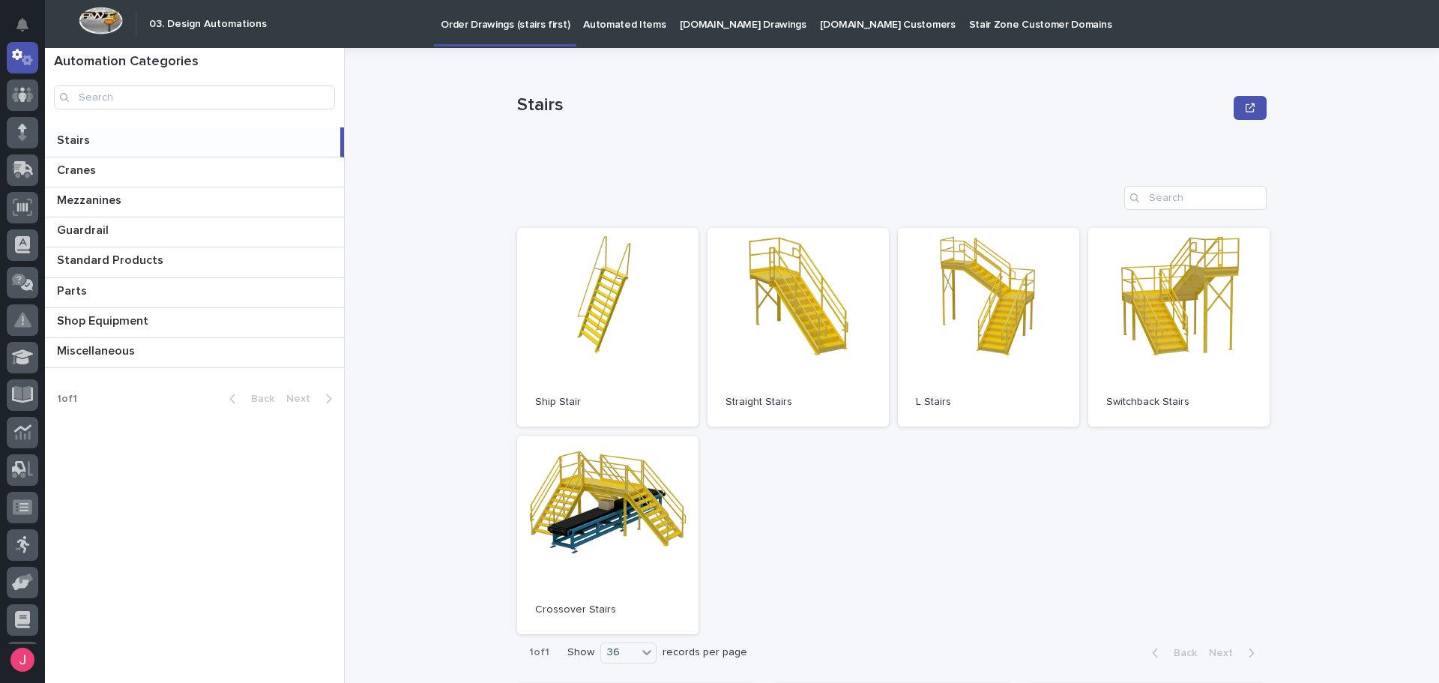
click at [640, 23] on p "Automated Items" at bounding box center [624, 15] width 82 height 31
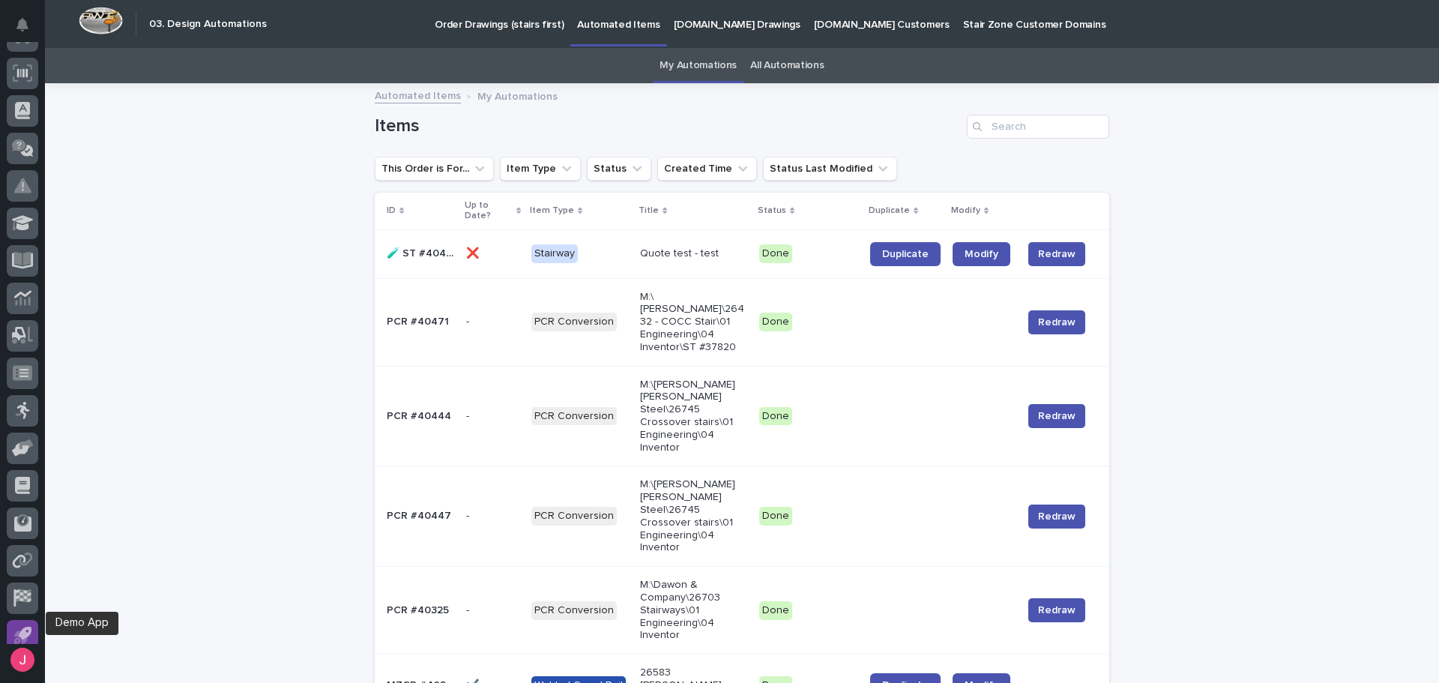
scroll to position [223, 0]
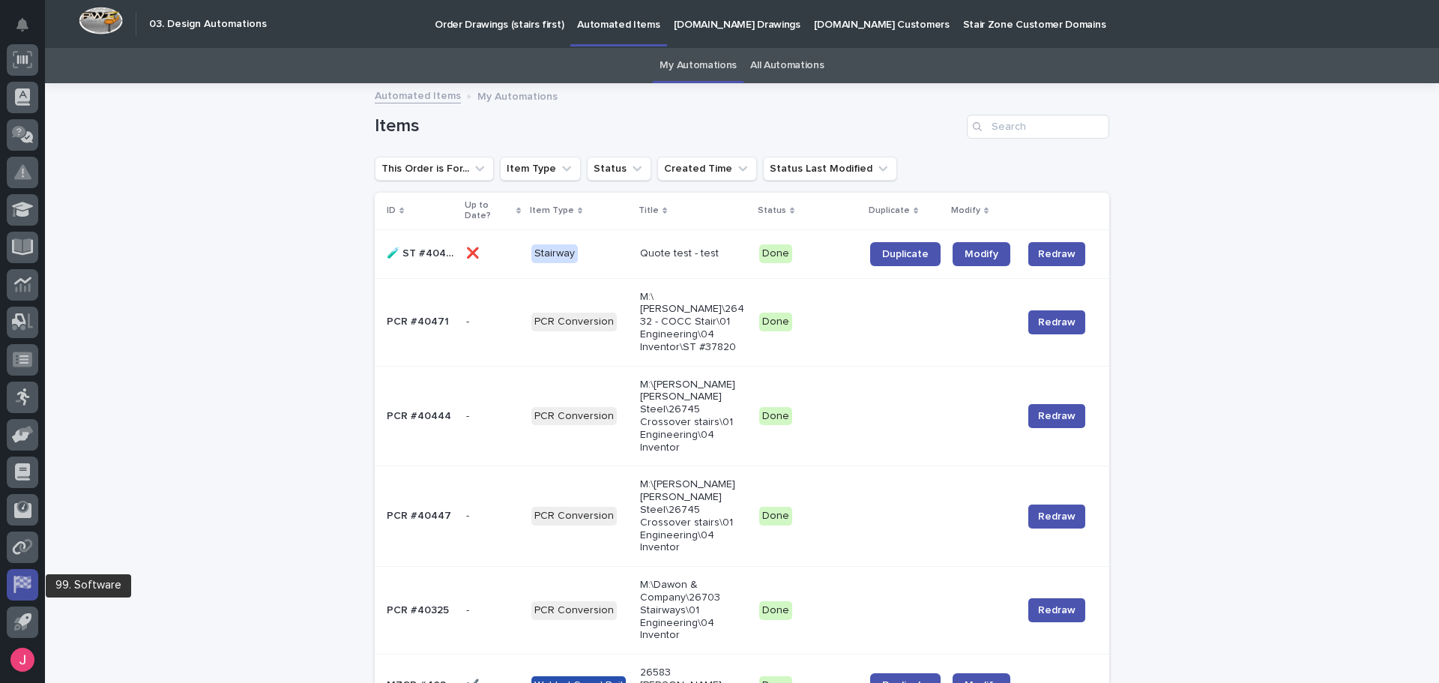
click at [25, 592] on icon at bounding box center [22, 584] width 19 height 17
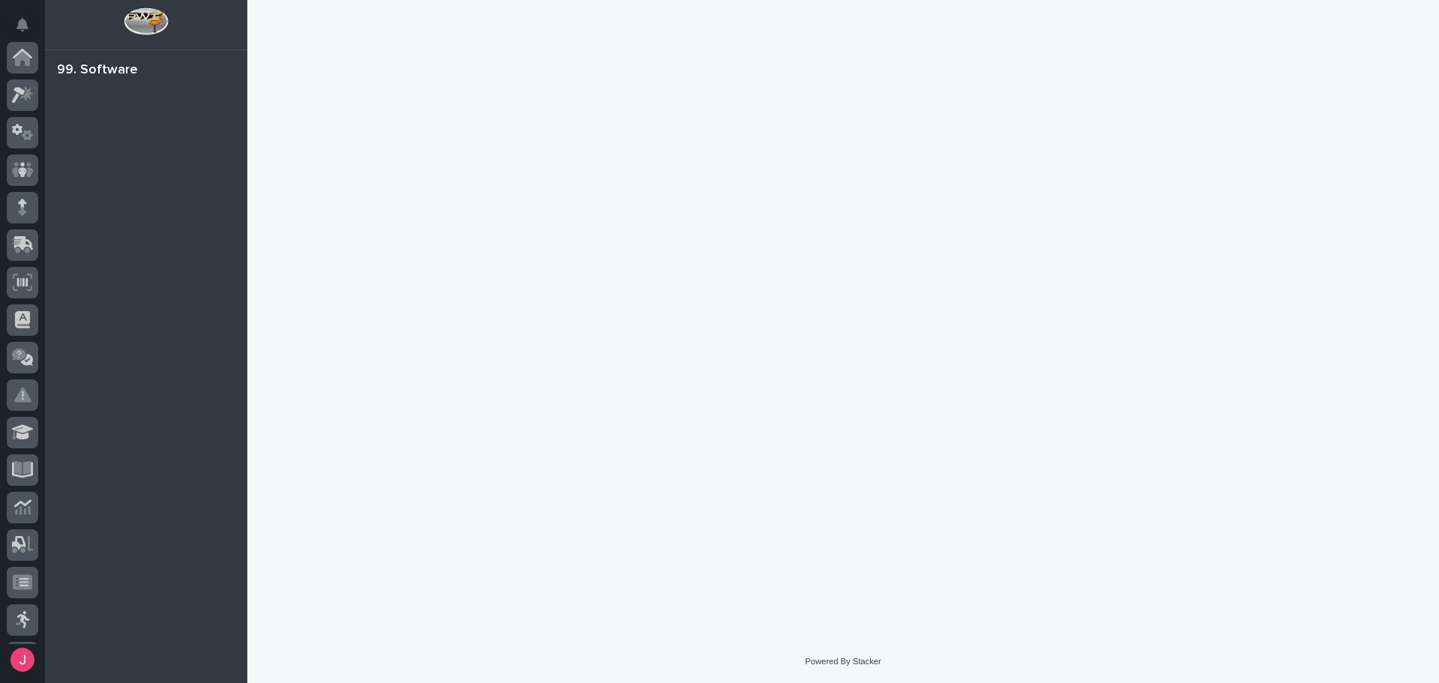
scroll to position [223, 0]
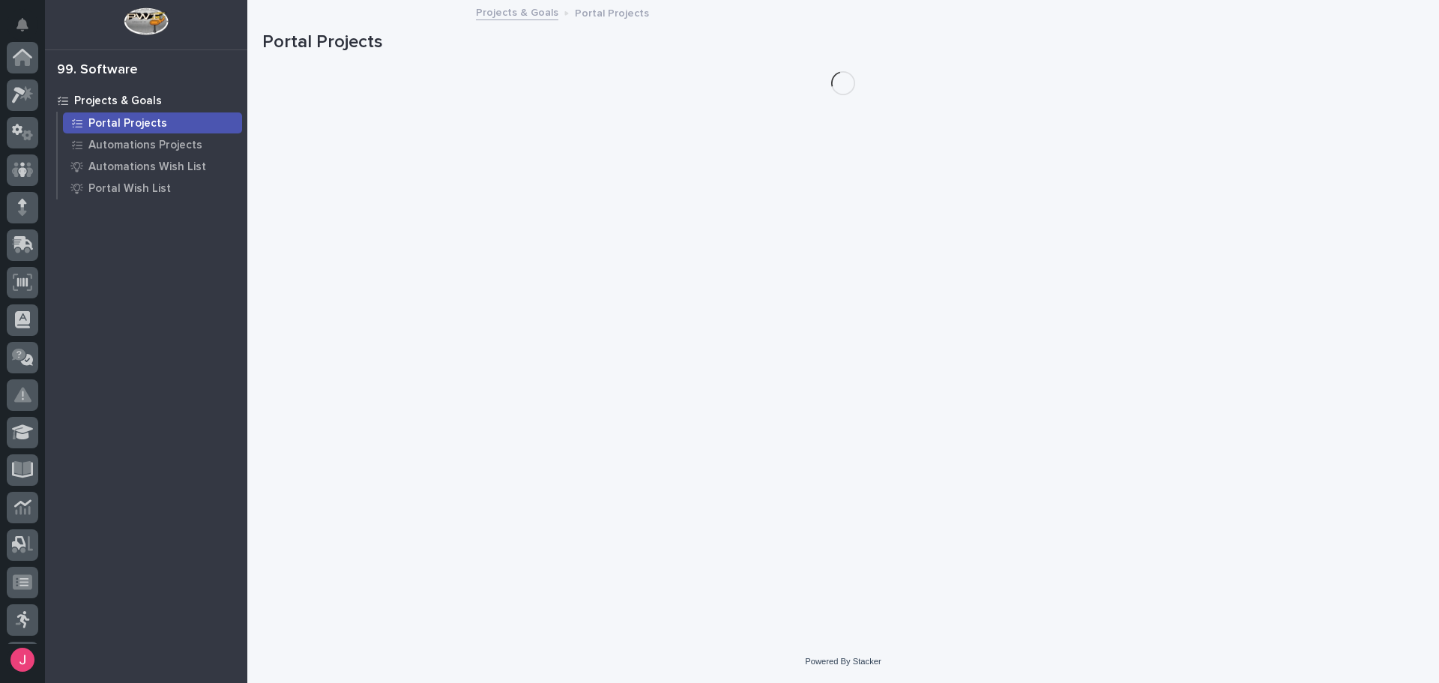
scroll to position [223, 0]
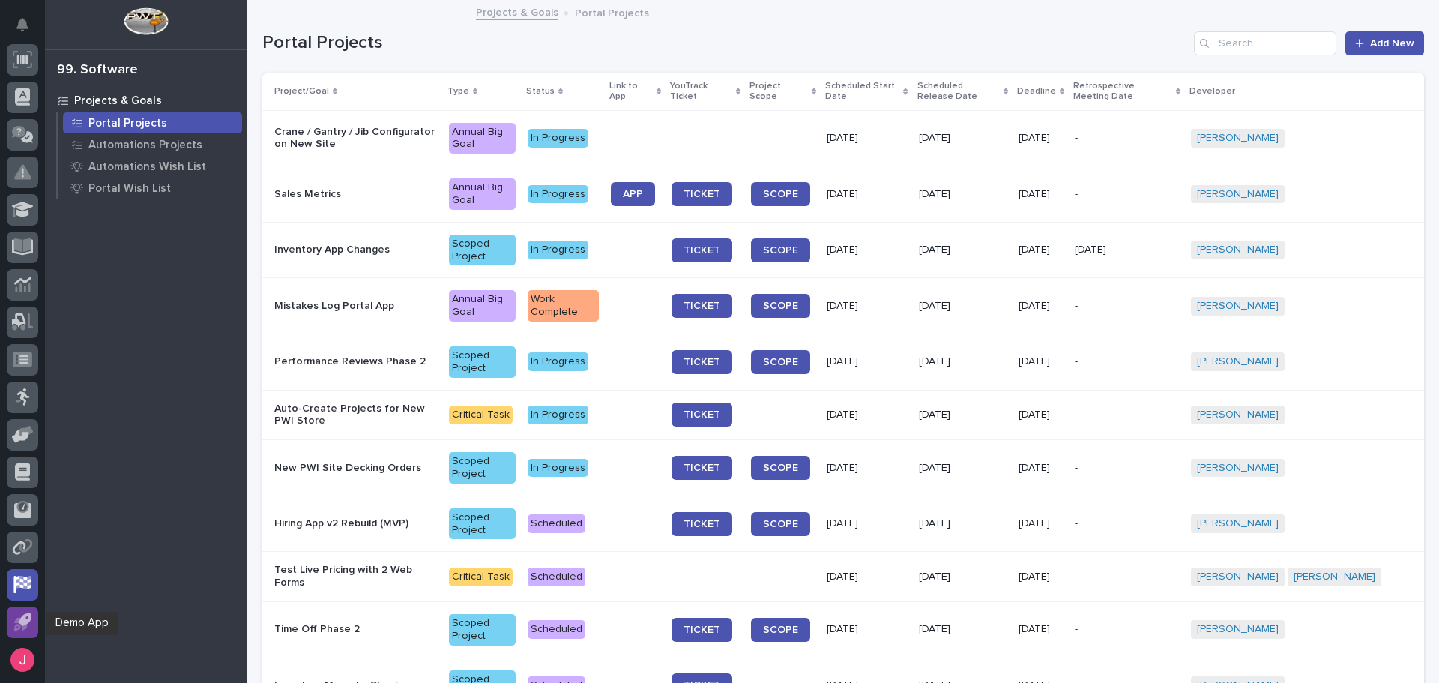
click at [17, 627] on icon at bounding box center [22, 621] width 17 height 17
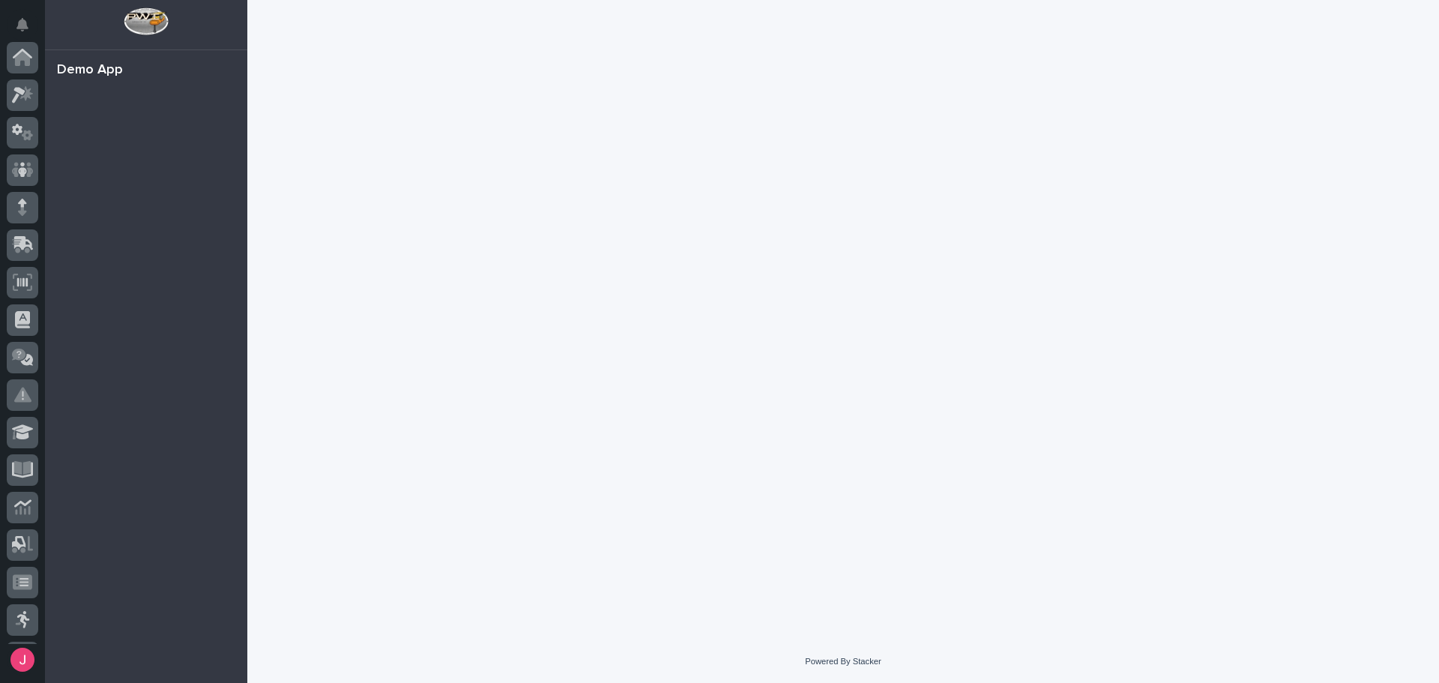
scroll to position [223, 0]
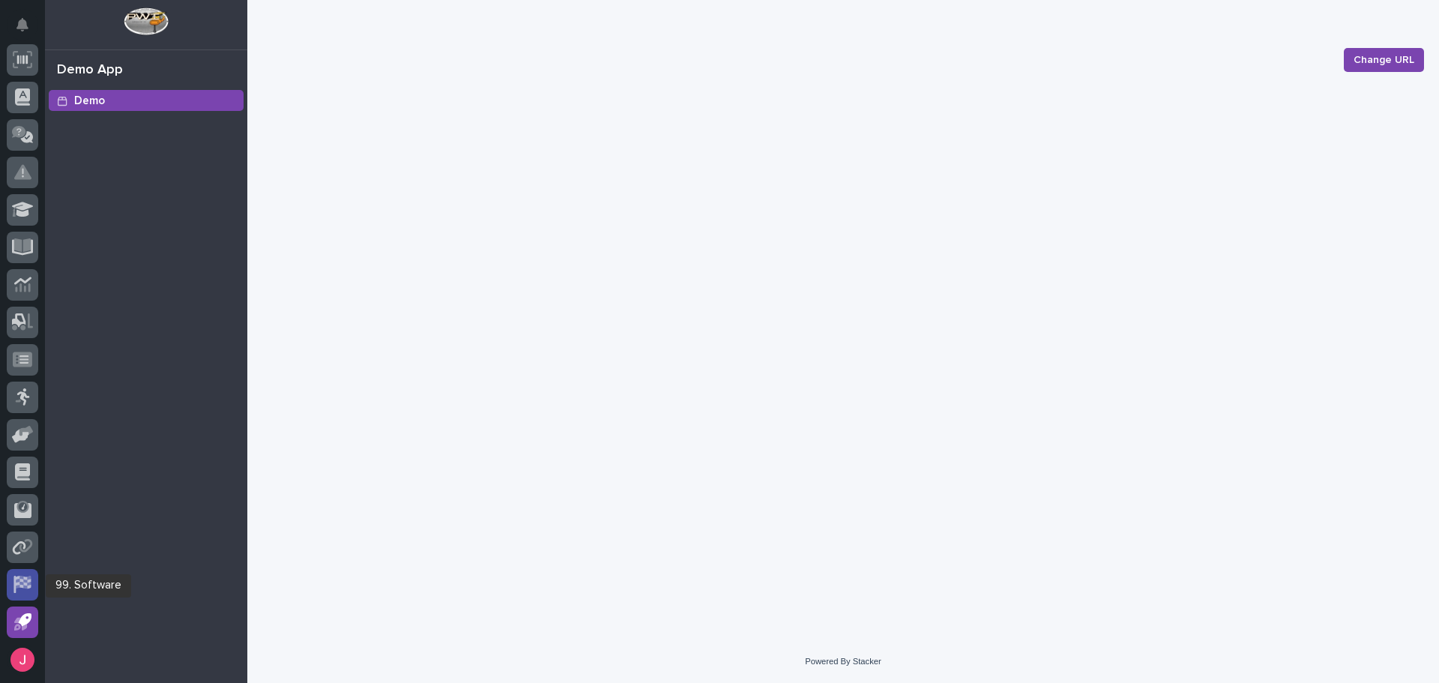
click at [23, 593] on div at bounding box center [22, 584] width 31 height 31
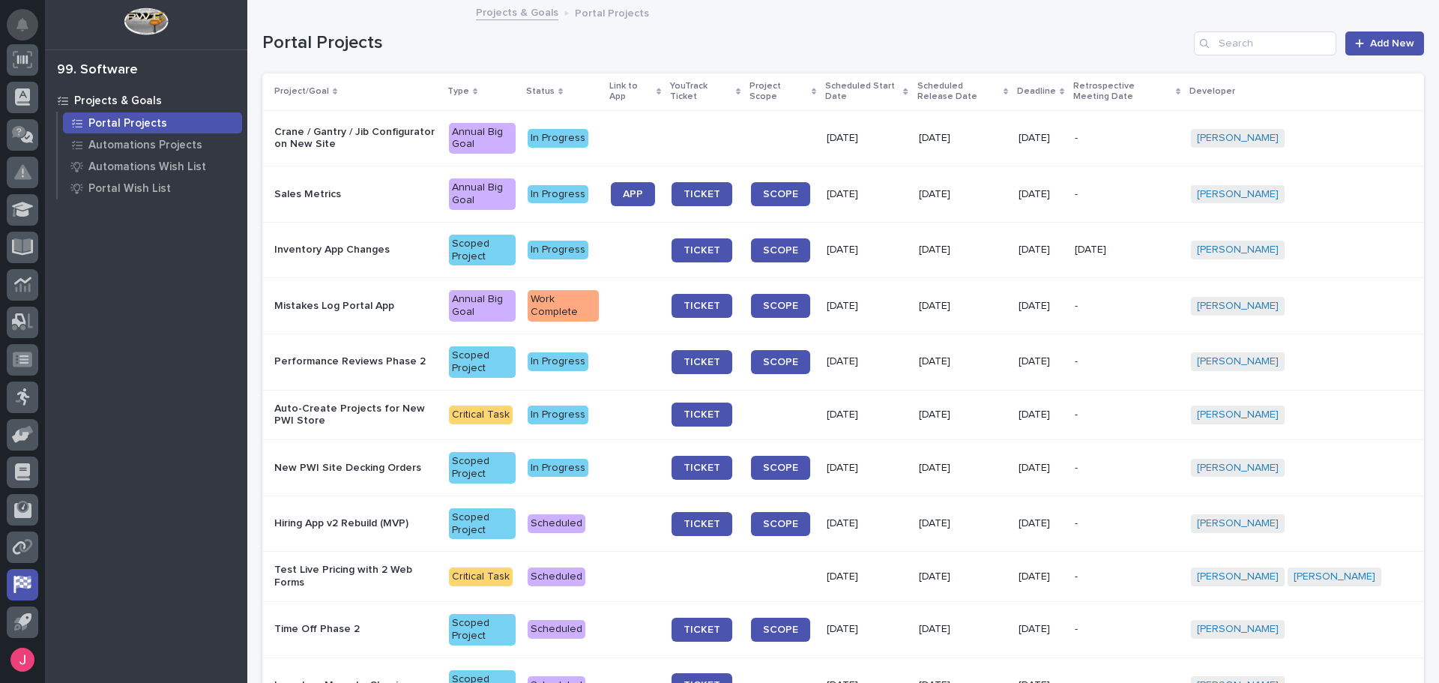
click at [31, 32] on button "Notifications" at bounding box center [22, 24] width 31 height 31
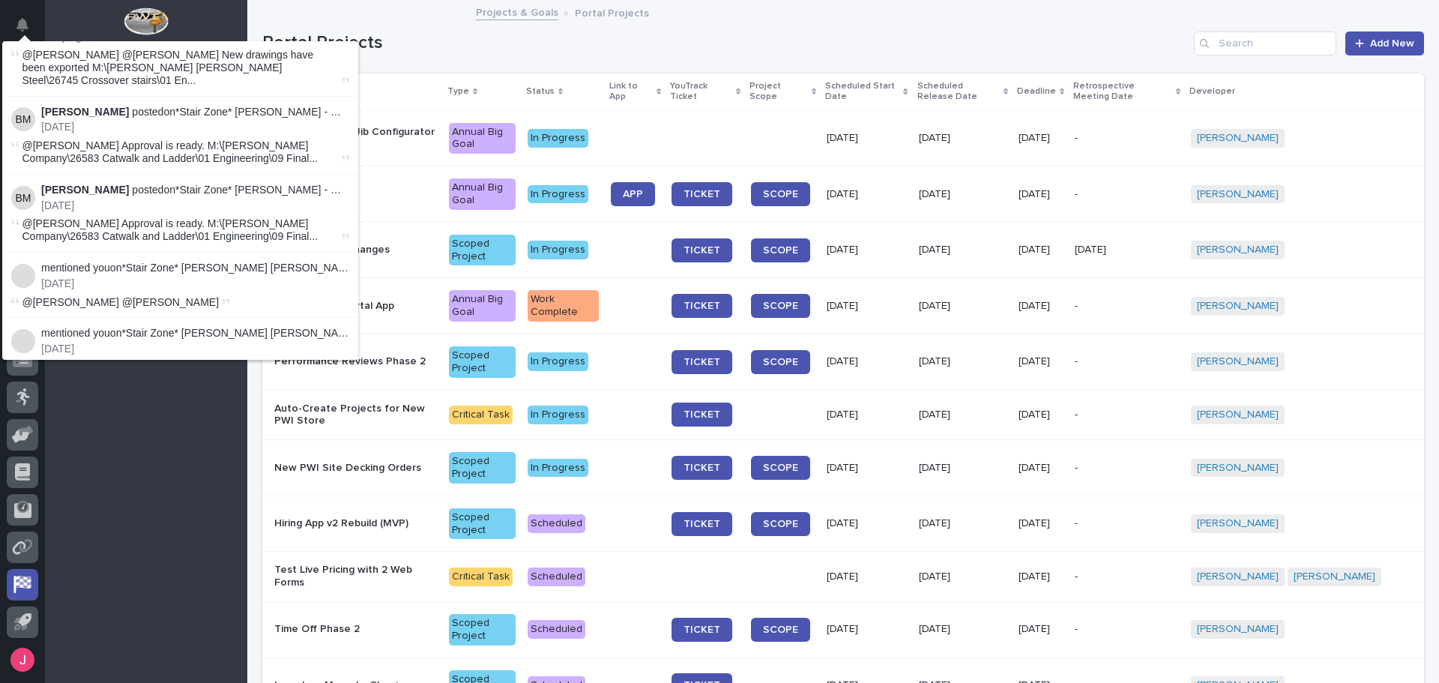
scroll to position [675, 0]
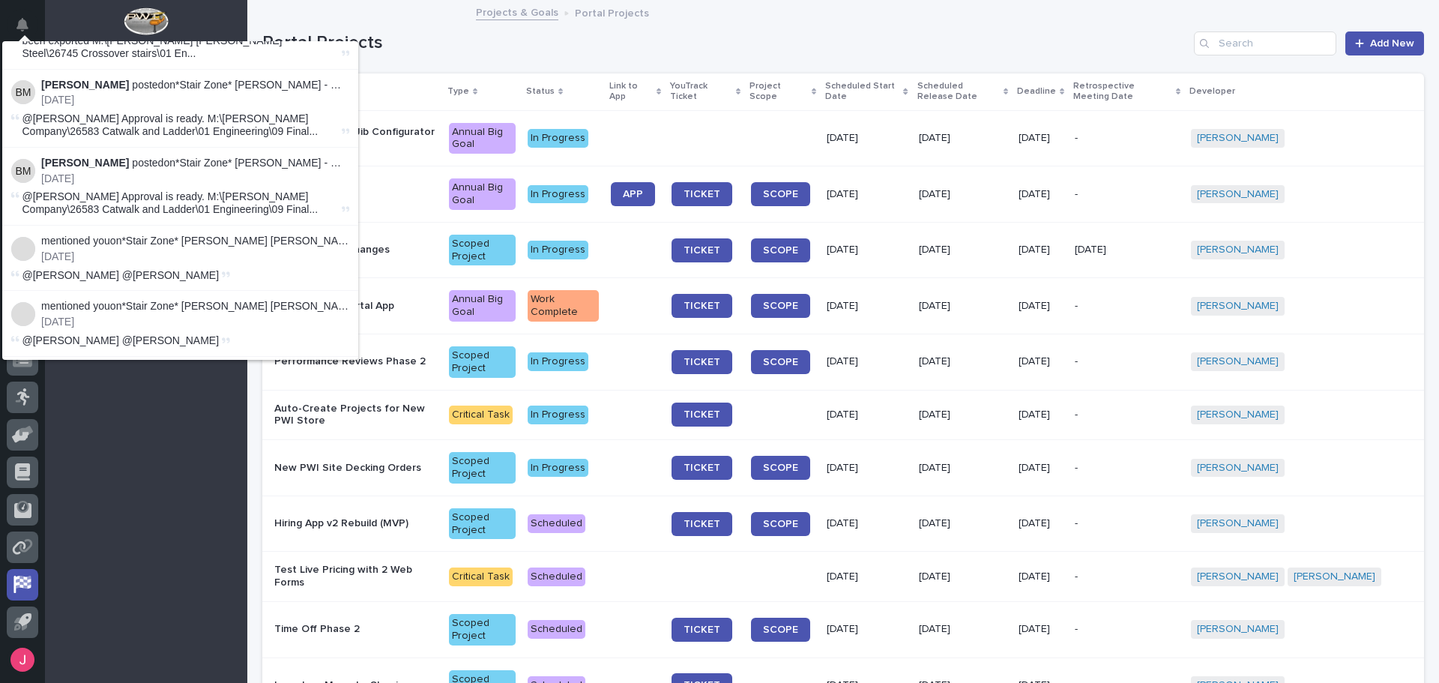
click at [23, 302] on img at bounding box center [23, 314] width 24 height 24
click at [426, 36] on h1 "Portal Projects" at bounding box center [725, 43] width 926 height 22
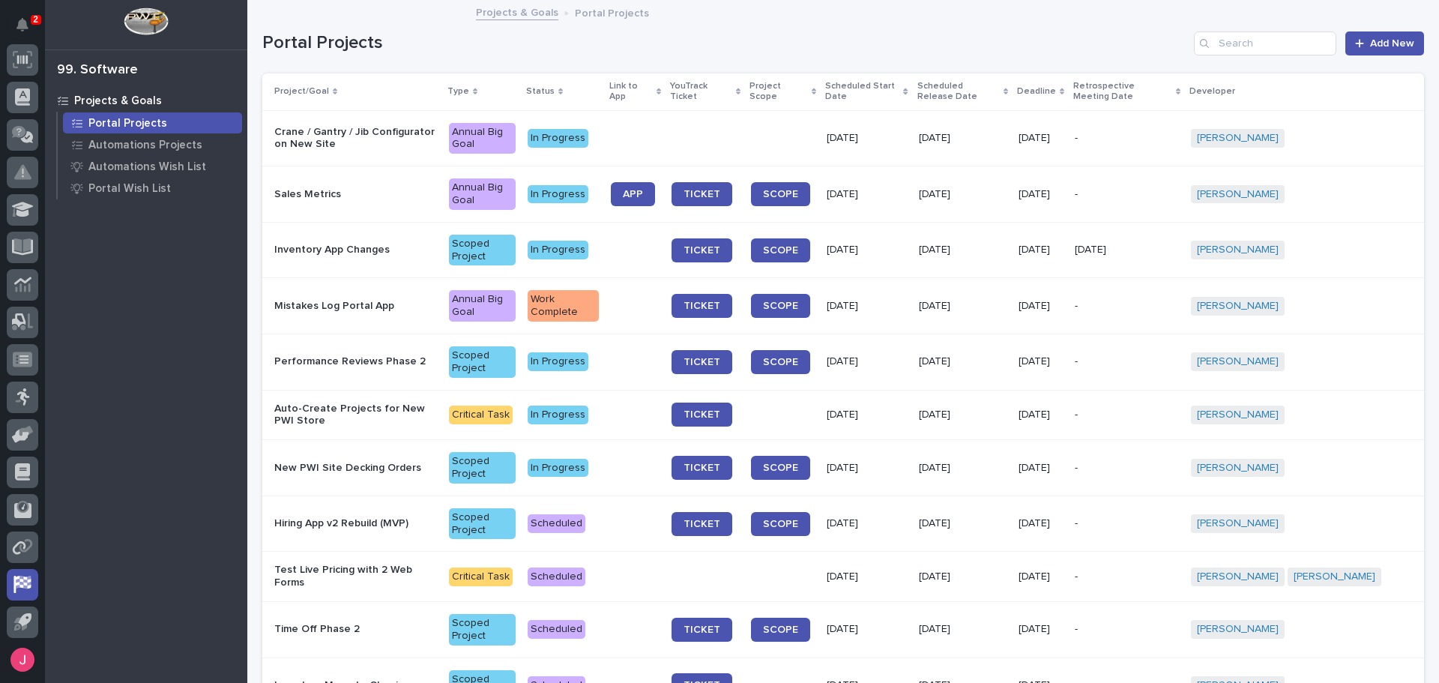
click at [37, 25] on p "2" at bounding box center [35, 19] width 5 height 10
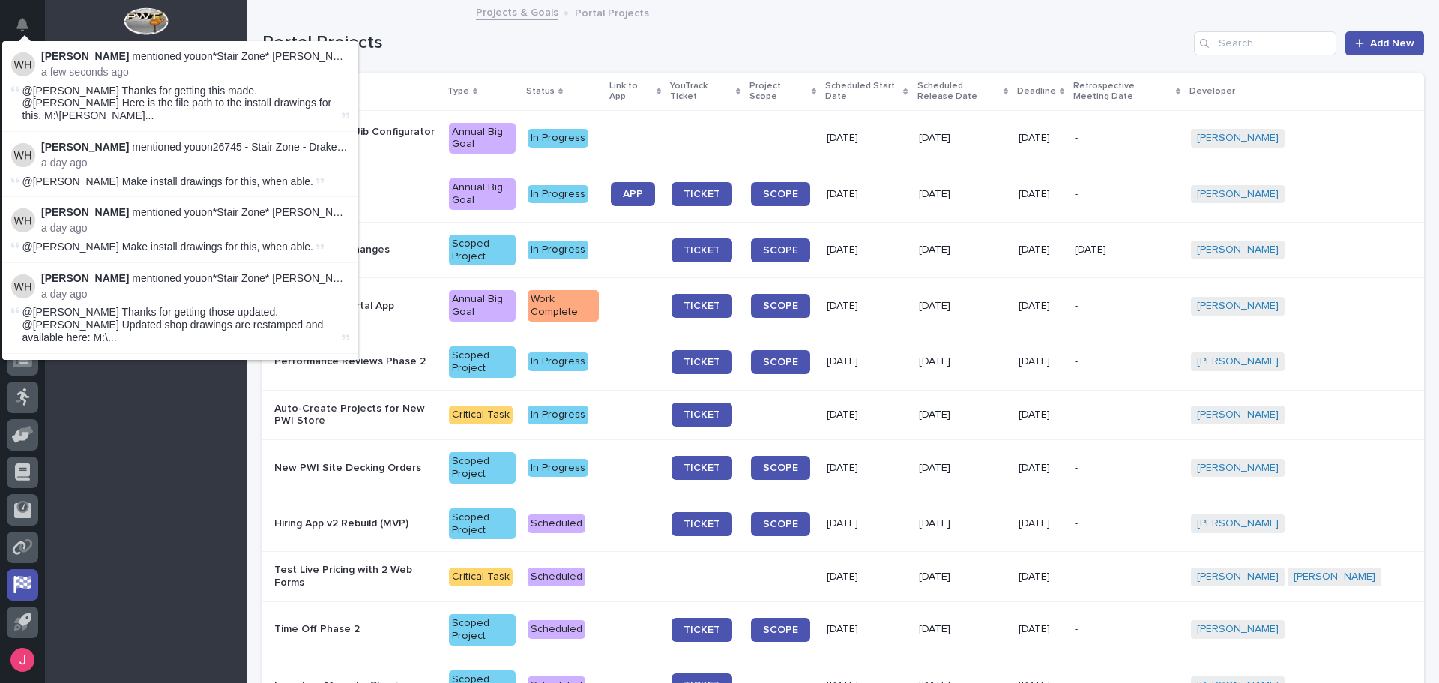
click at [23, 63] on img at bounding box center [23, 64] width 24 height 24
click at [235, 89] on span "@Josh Nakasone Thanks for getting this made. @Cole Ziegler Here is the file pat…" at bounding box center [180, 103] width 316 height 37
click at [267, 107] on span "@Josh Nakasone Thanks for getting this made. @Cole Ziegler Here is the file pat…" at bounding box center [180, 103] width 316 height 37
click at [416, 43] on h1 "Portal Projects" at bounding box center [725, 43] width 926 height 22
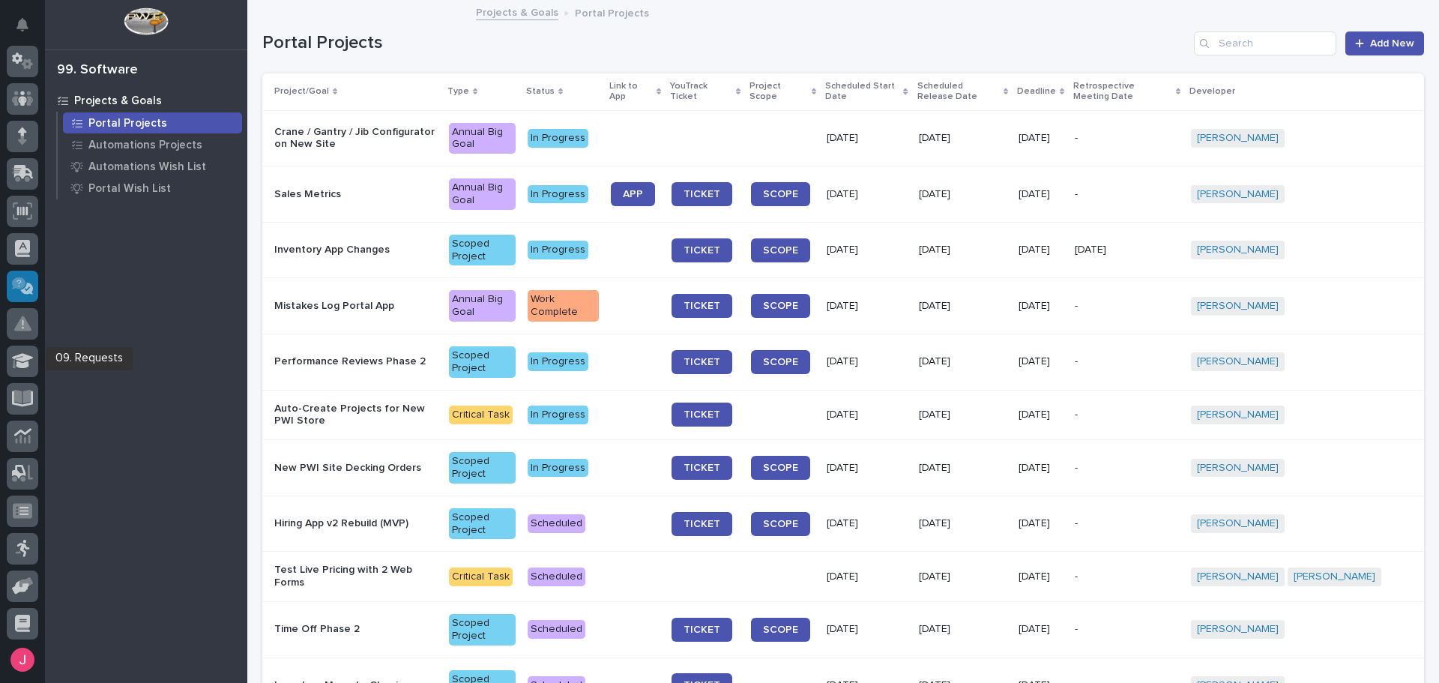
scroll to position [0, 0]
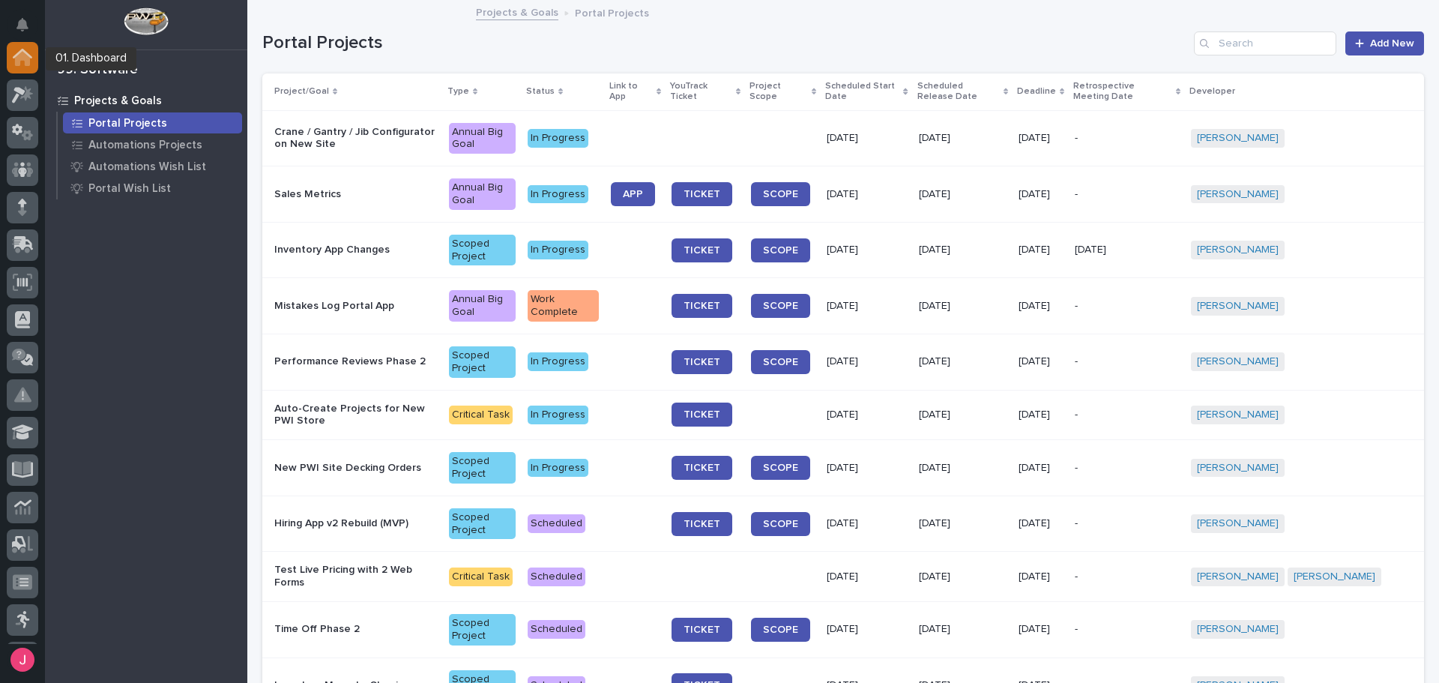
click at [13, 51] on icon at bounding box center [22, 57] width 19 height 17
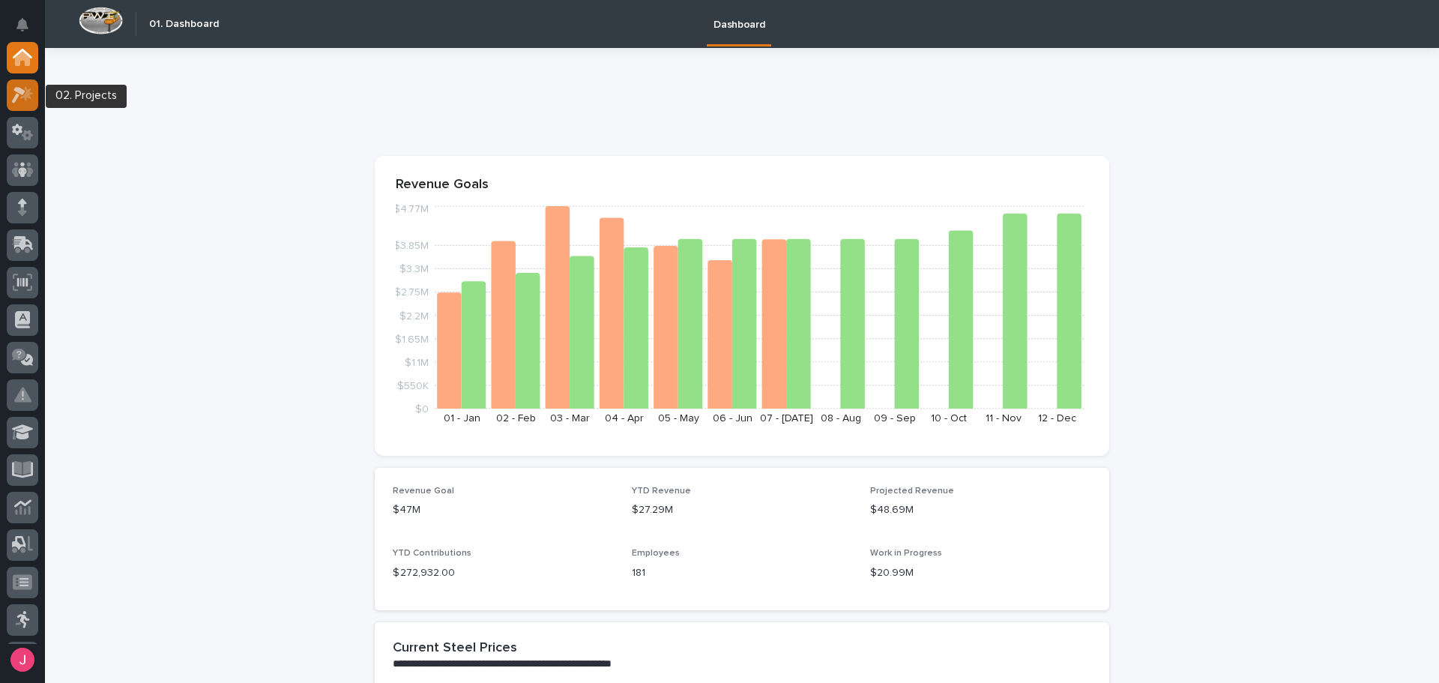
click at [18, 101] on icon at bounding box center [23, 94] width 22 height 17
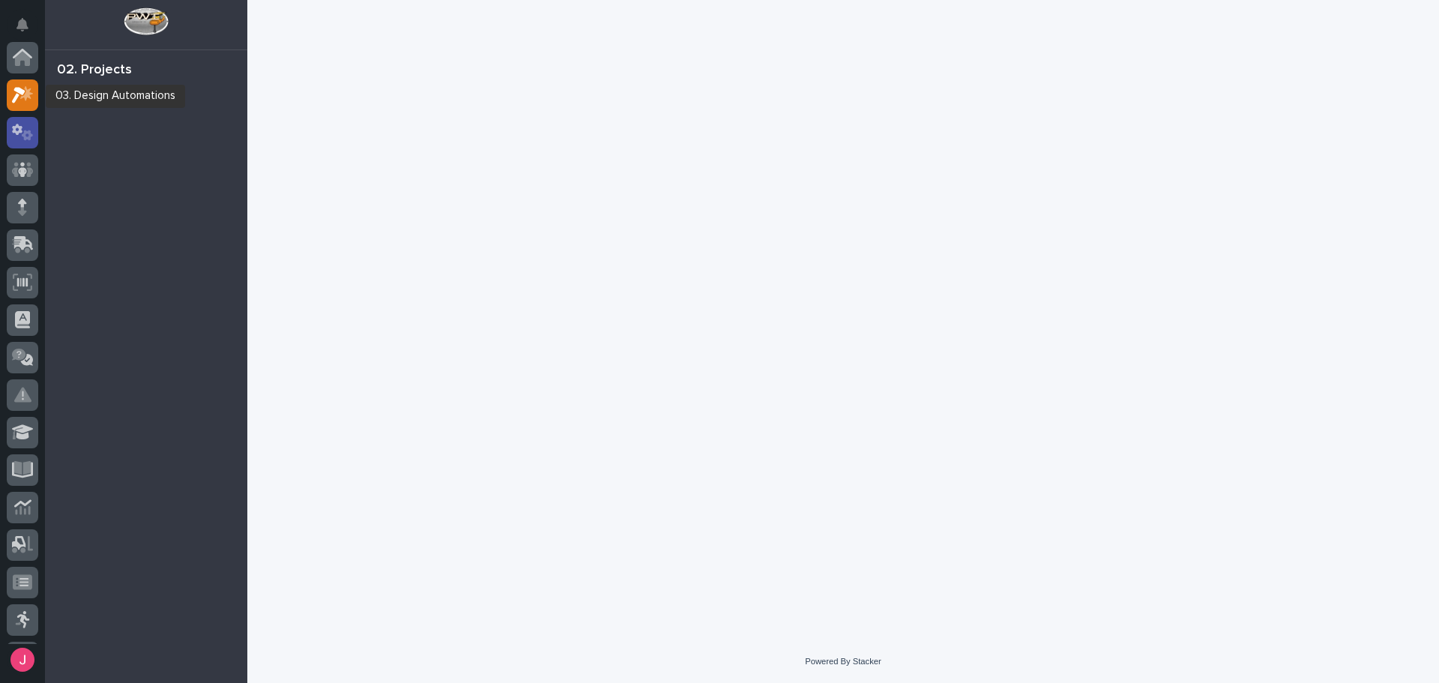
scroll to position [37, 0]
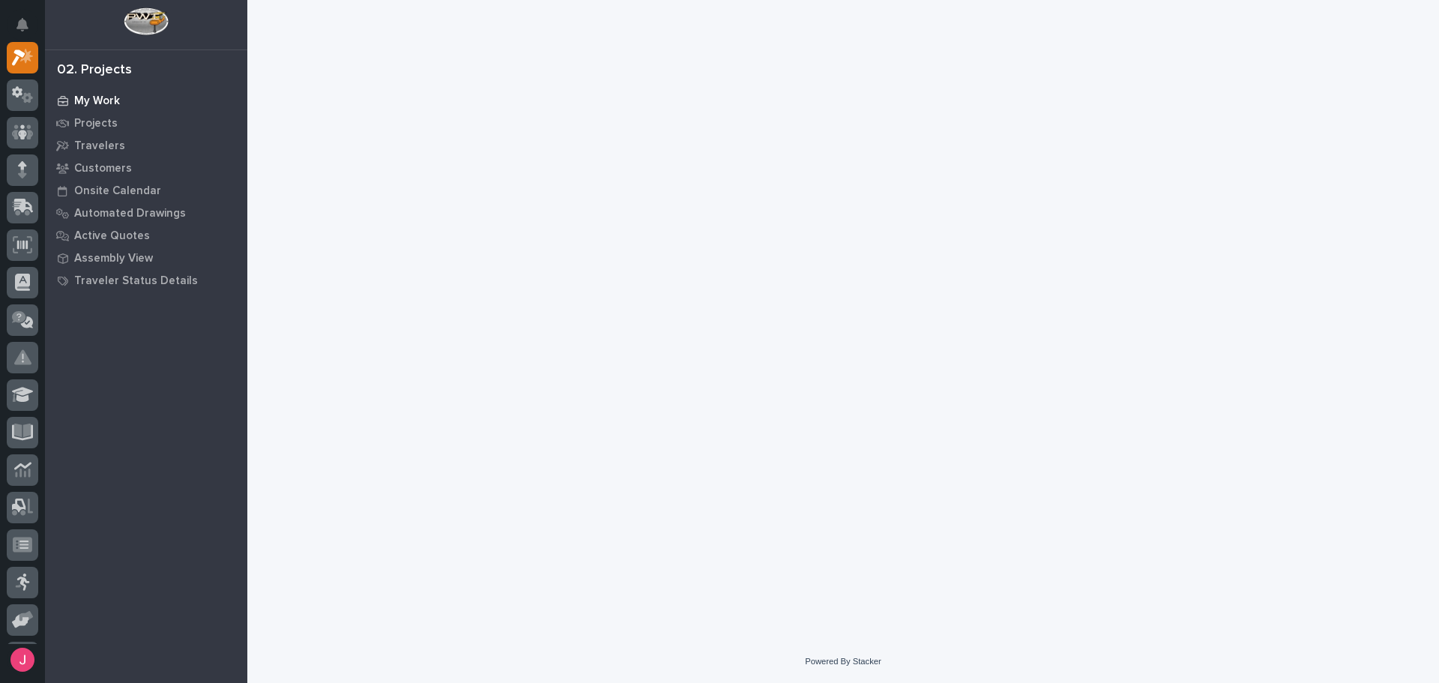
click at [112, 99] on p "My Work" at bounding box center [97, 100] width 46 height 13
click at [24, 27] on icon "Notifications" at bounding box center [22, 24] width 12 height 13
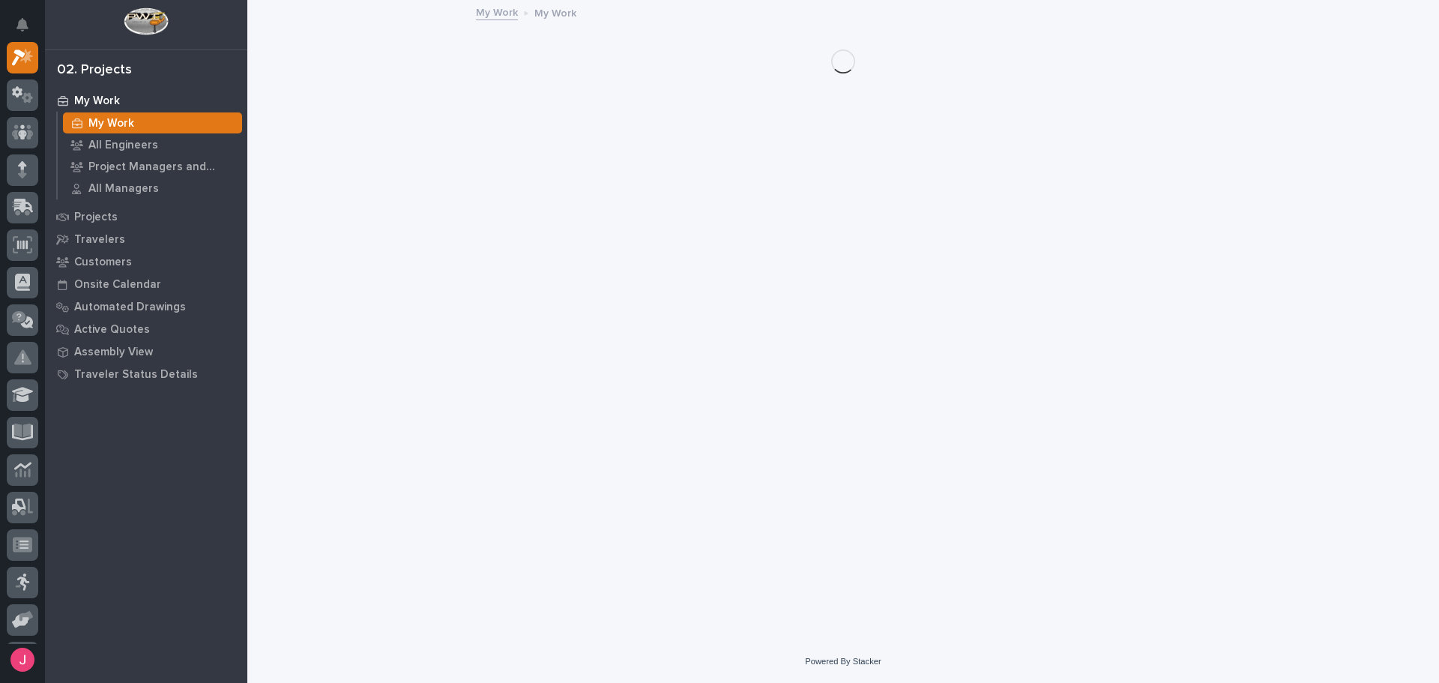
click at [5, 20] on div "My Settings Log Out" at bounding box center [22, 341] width 45 height 683
click at [30, 24] on button "Notifications" at bounding box center [22, 24] width 31 height 31
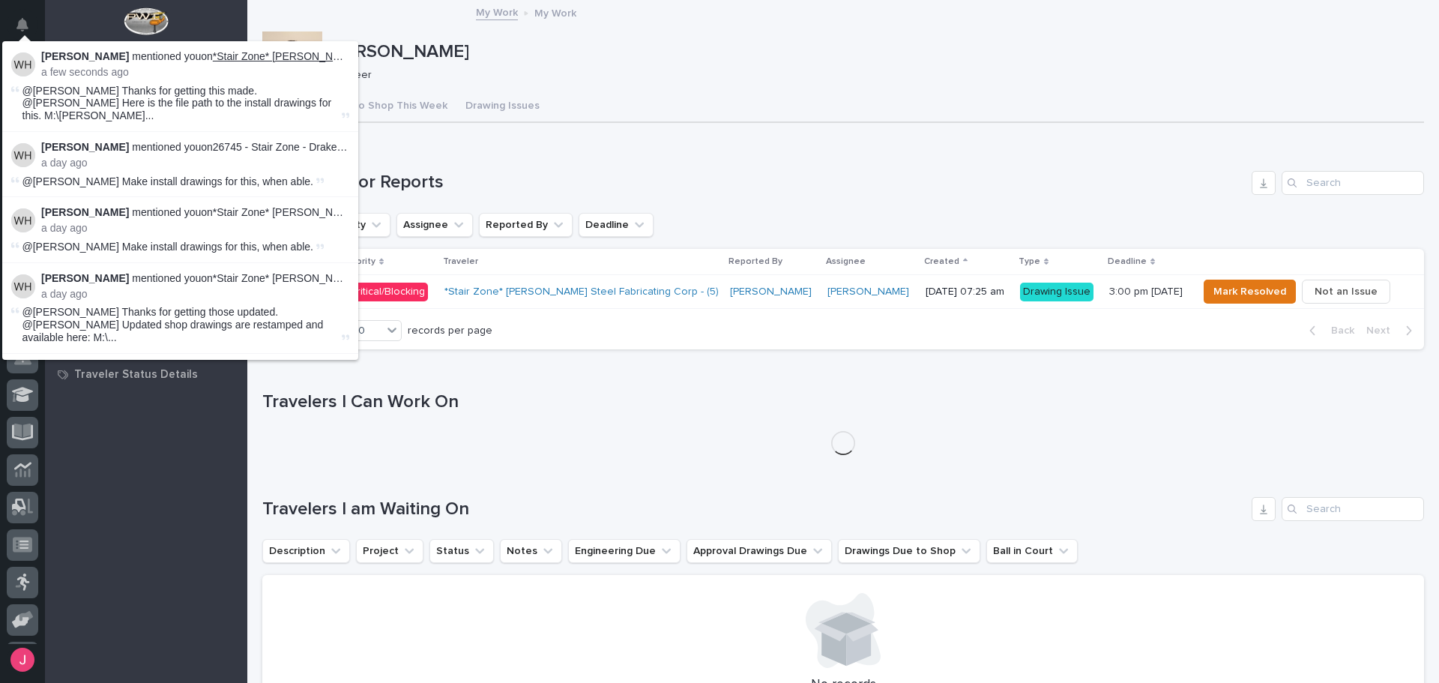
click at [278, 58] on link "*Stair Zone* [PERSON_NAME]" at bounding box center [286, 56] width 146 height 12
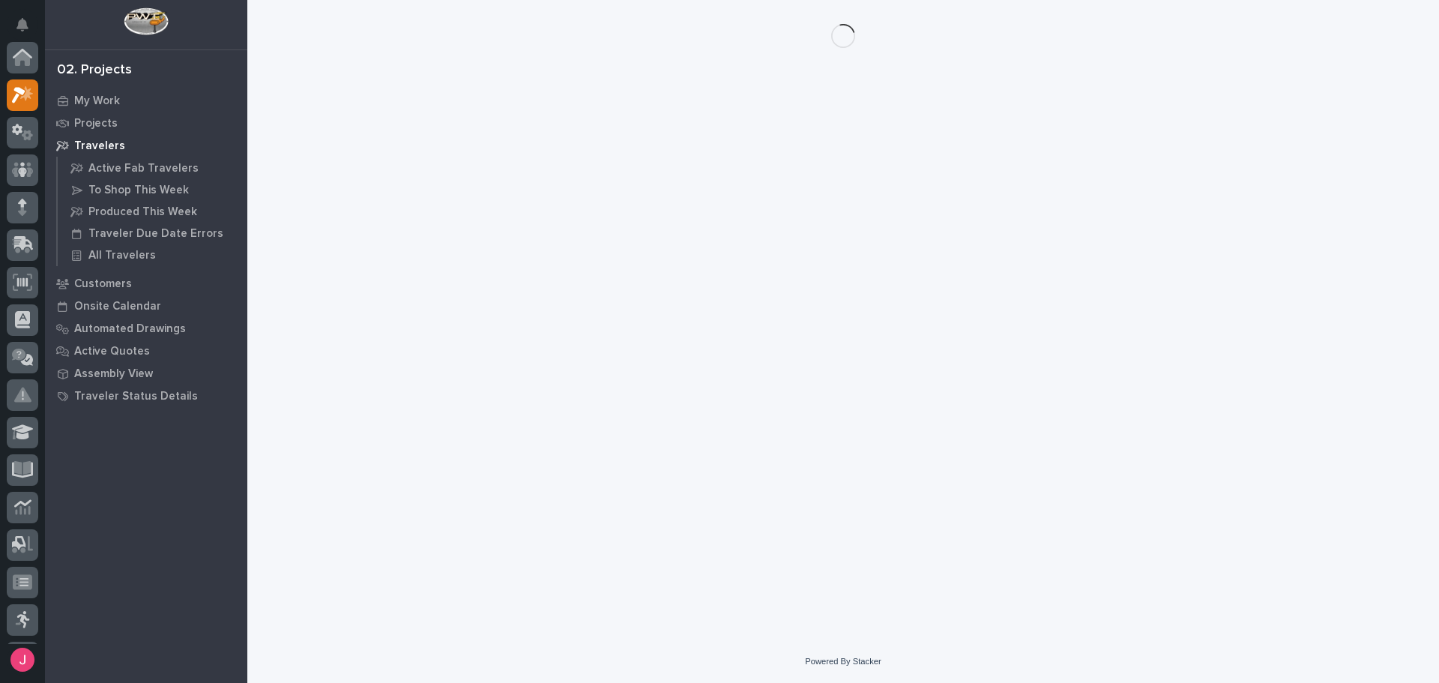
scroll to position [37, 0]
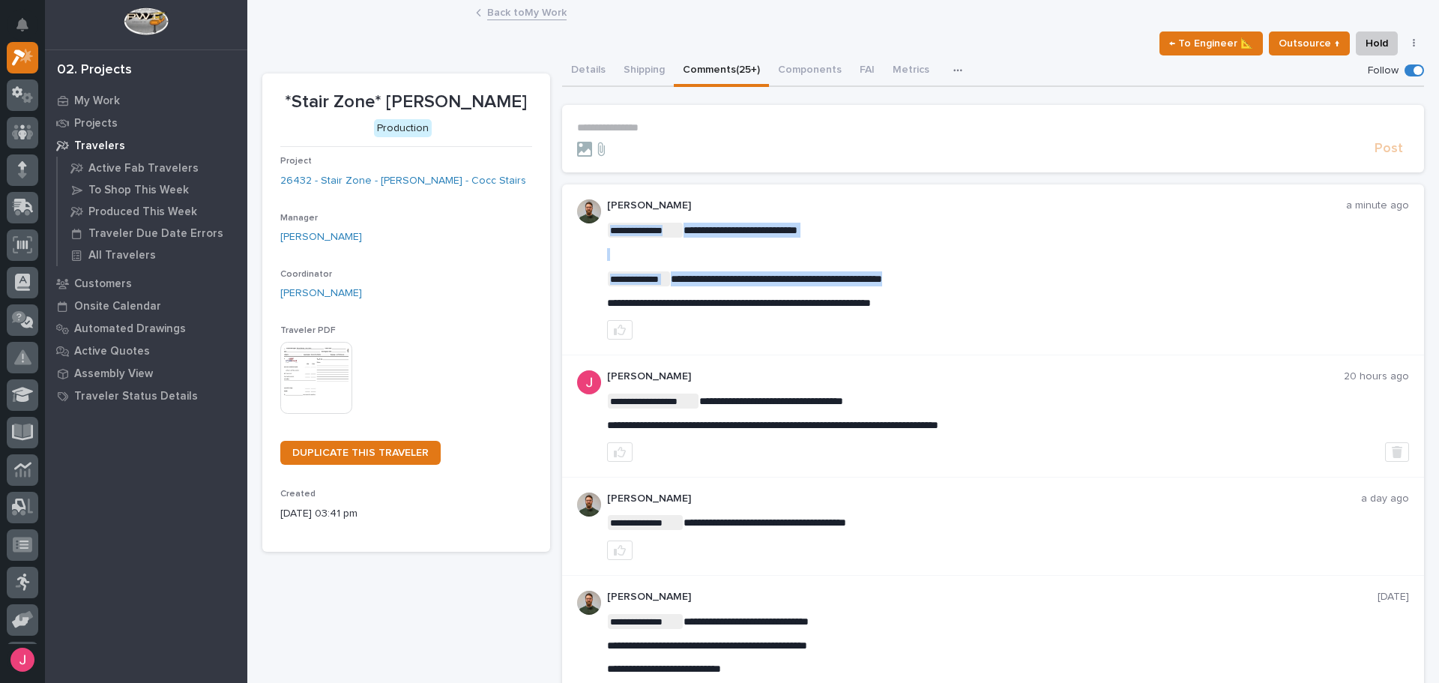
drag, startPoint x: 602, startPoint y: 300, endPoint x: 921, endPoint y: 292, distance: 319.4
click at [906, 286] on div "**********" at bounding box center [993, 269] width 863 height 171
click at [956, 299] on p "**********" at bounding box center [1008, 303] width 803 height 13
drag, startPoint x: 947, startPoint y: 301, endPoint x: 605, endPoint y: 304, distance: 341.8
click at [607, 304] on p "**********" at bounding box center [1008, 303] width 803 height 13
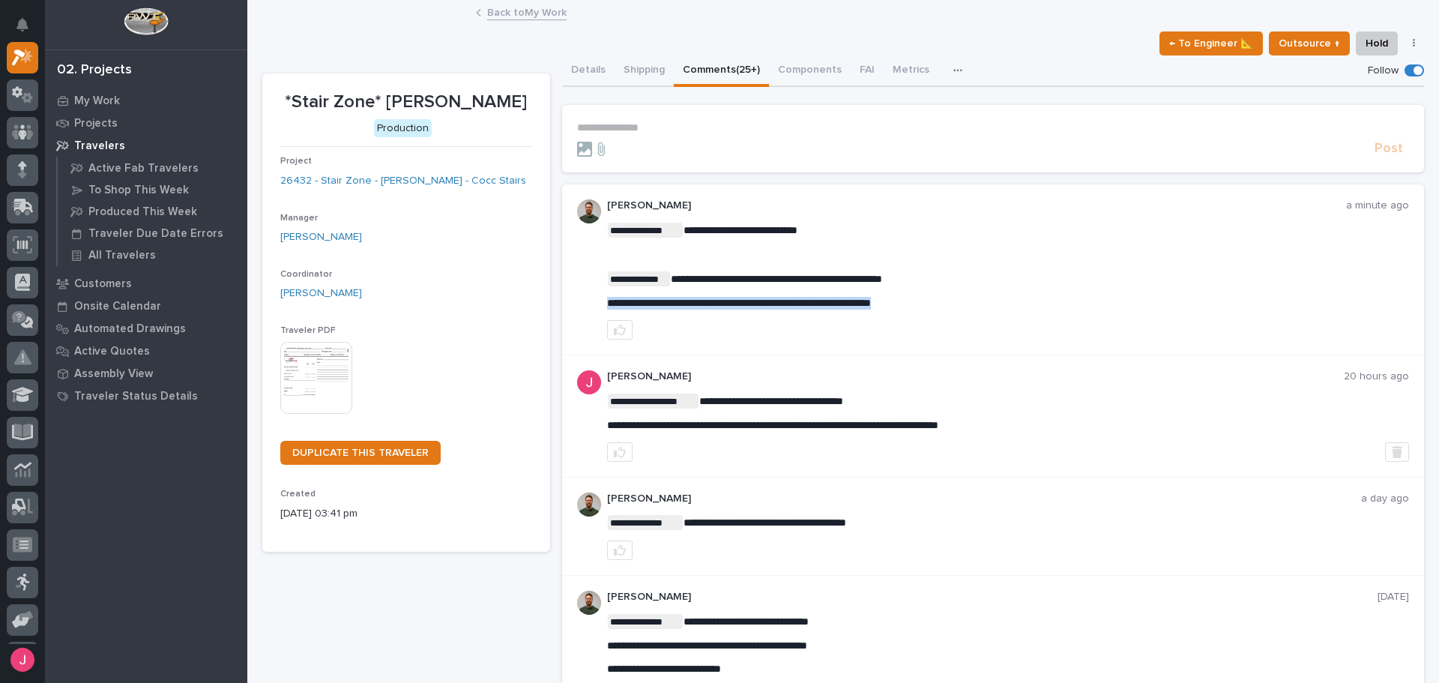
copy span "**********"
click at [21, 30] on icon "Notifications" at bounding box center [22, 24] width 12 height 13
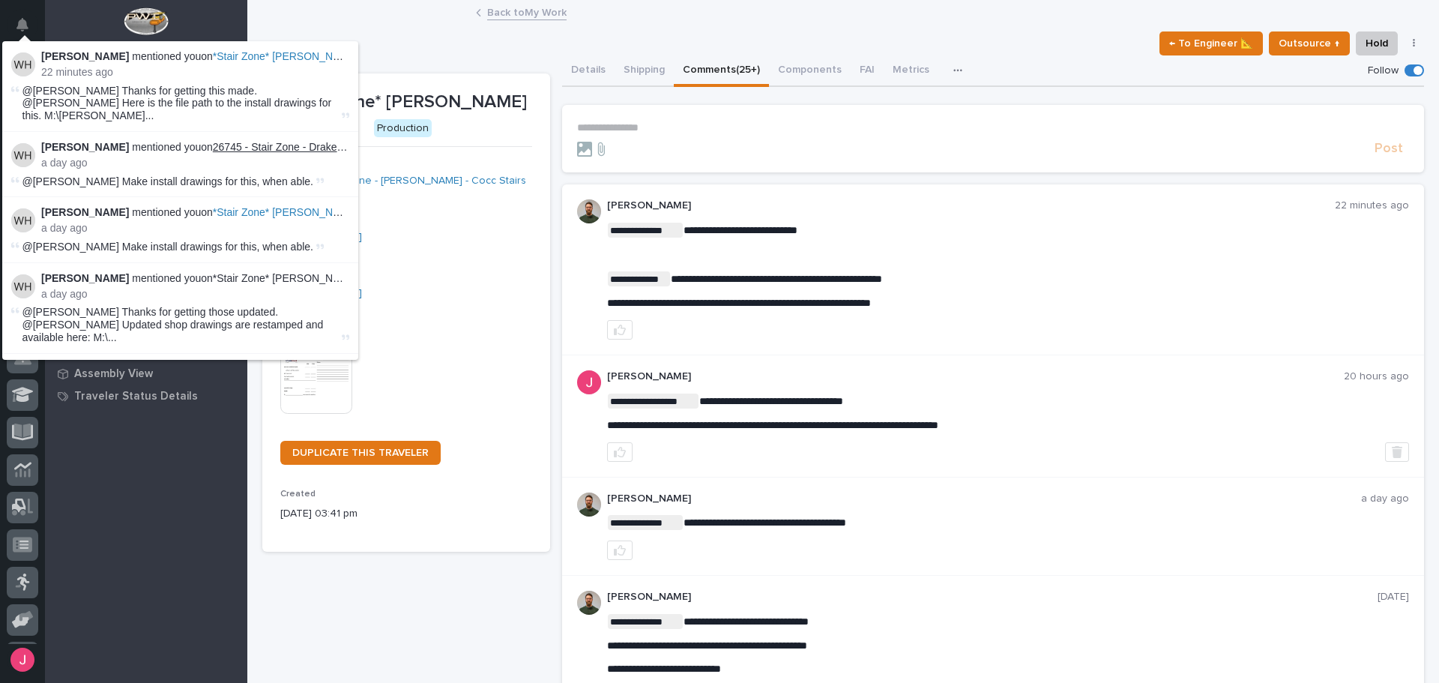
click at [277, 141] on link "26745 - Stair Zone - Drake [PERSON_NAME] Steel - Custom Crossovers" at bounding box center [384, 147] width 342 height 12
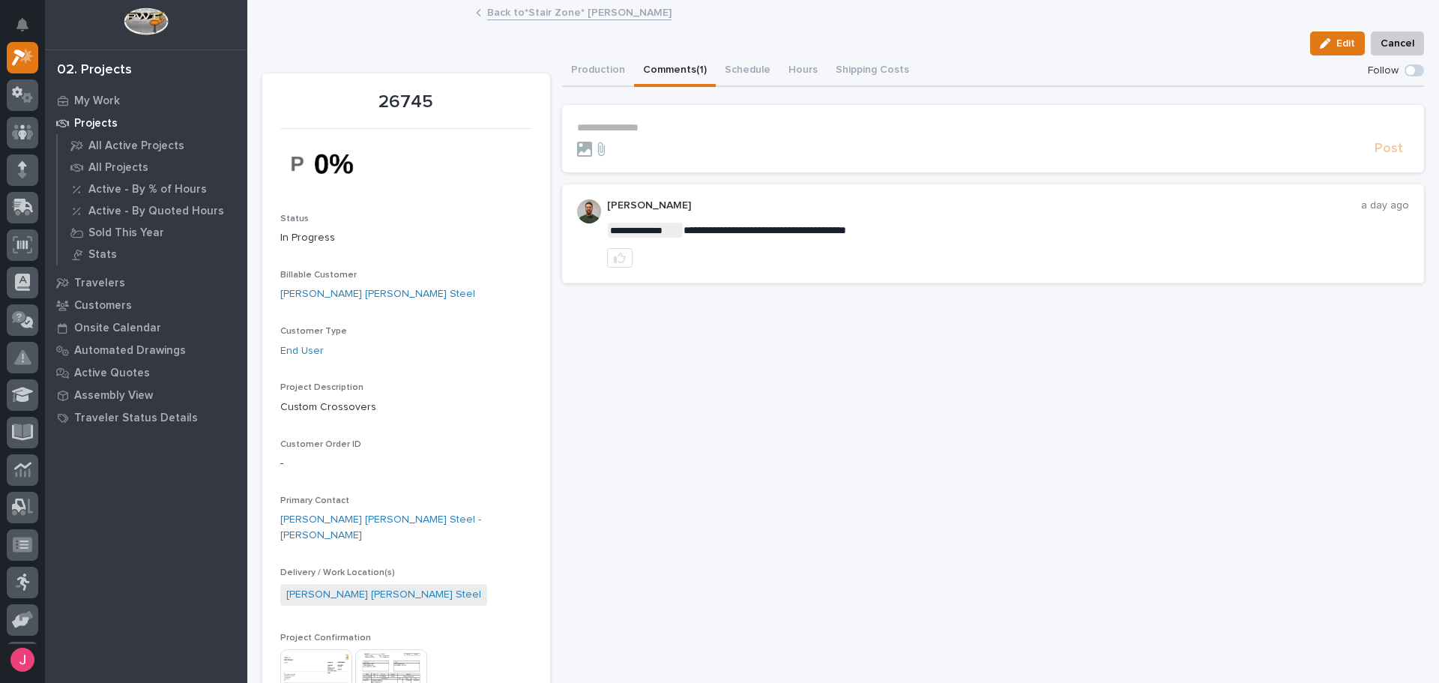
click at [1043, 72] on div "Production Comments (1) Schedule Hours Shipping Costs" at bounding box center [993, 70] width 863 height 31
click at [740, 128] on p "**********" at bounding box center [993, 127] width 833 height 13
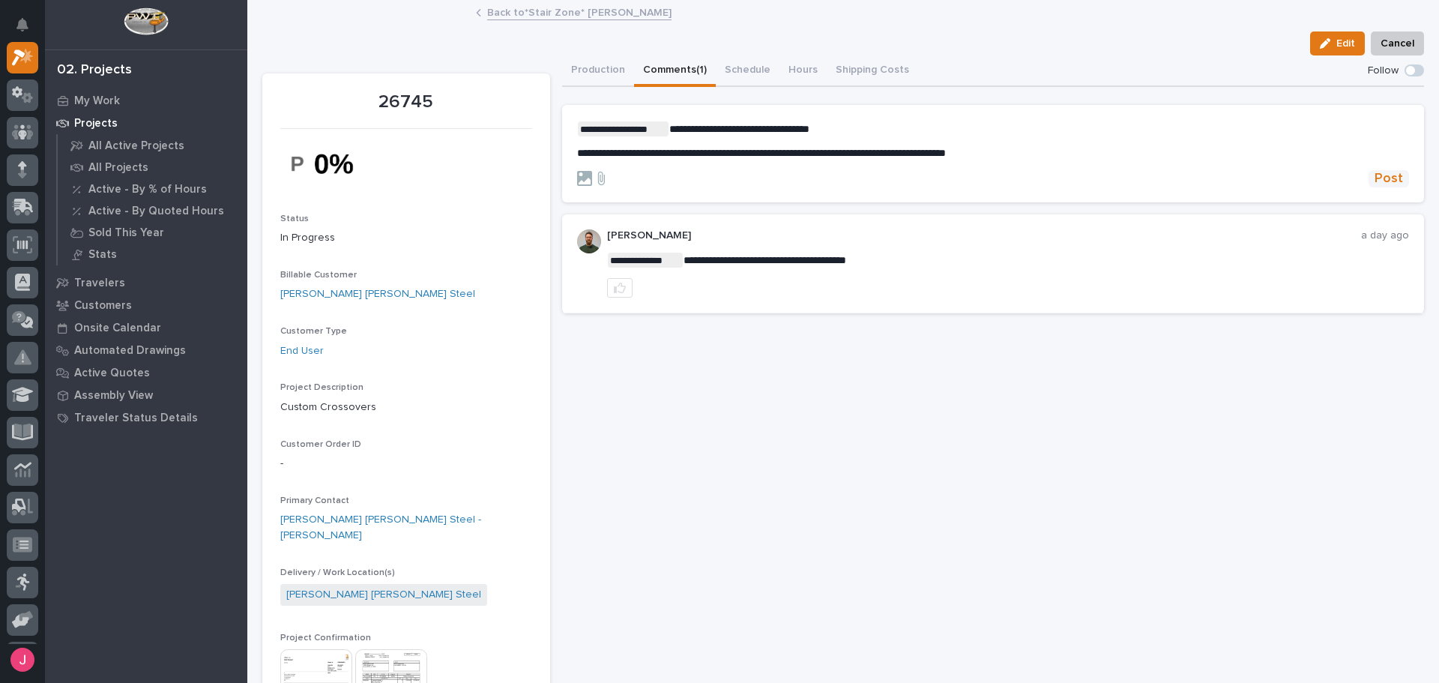
click at [1396, 178] on button "Post" at bounding box center [1389, 178] width 40 height 17
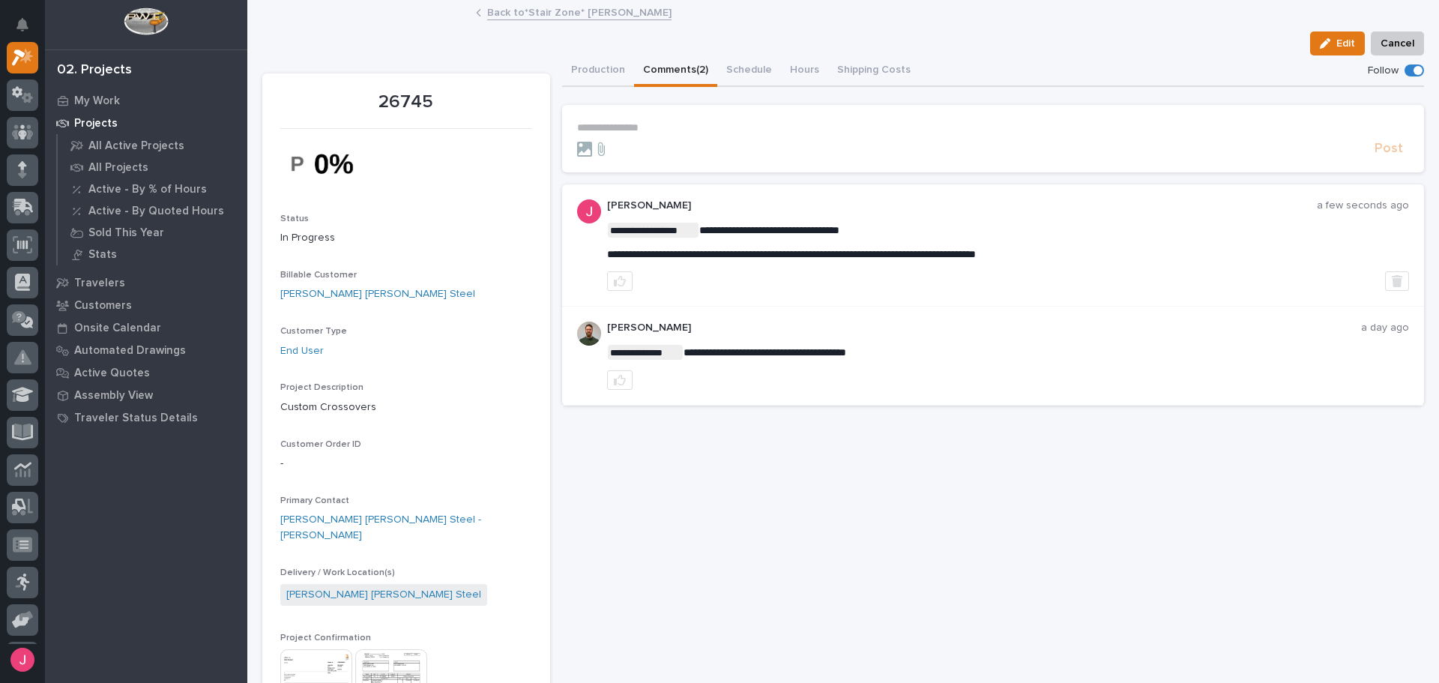
click at [567, 16] on link "Back to *Stair Zone* [PERSON_NAME]" at bounding box center [579, 11] width 184 height 17
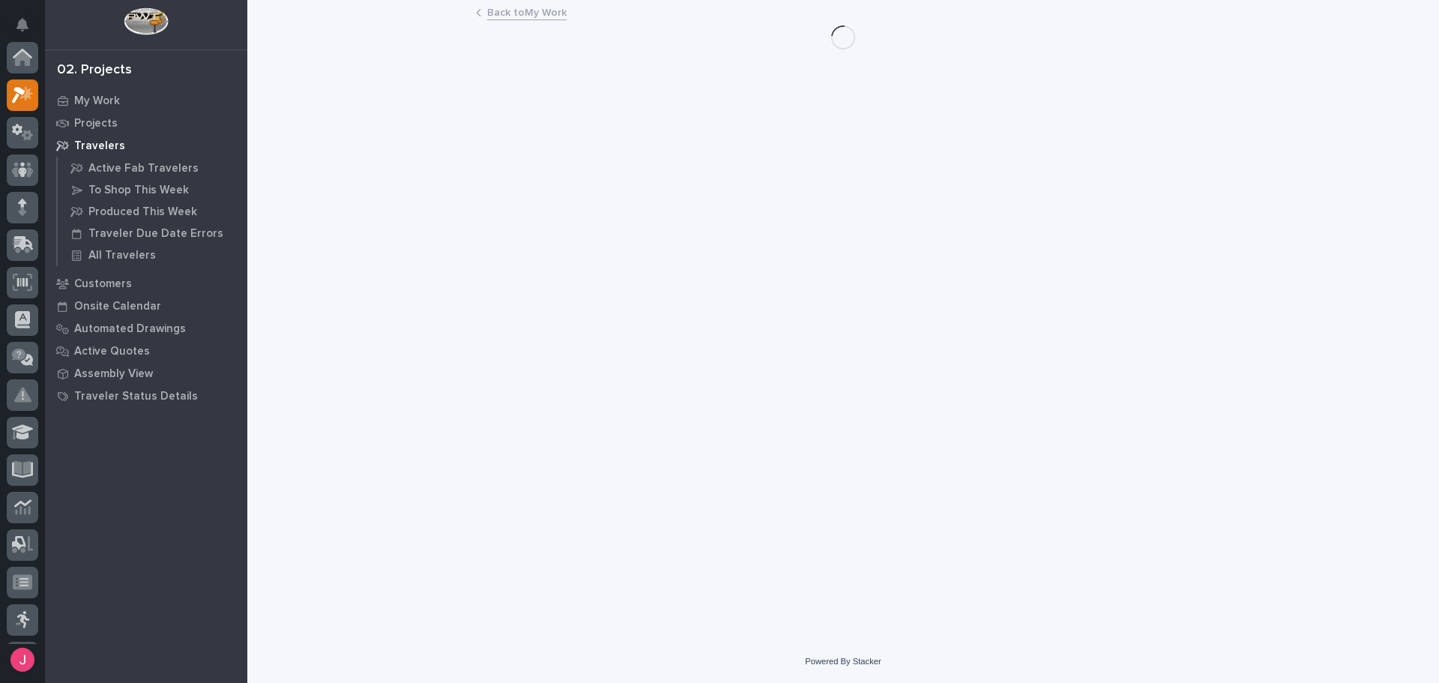
scroll to position [37, 0]
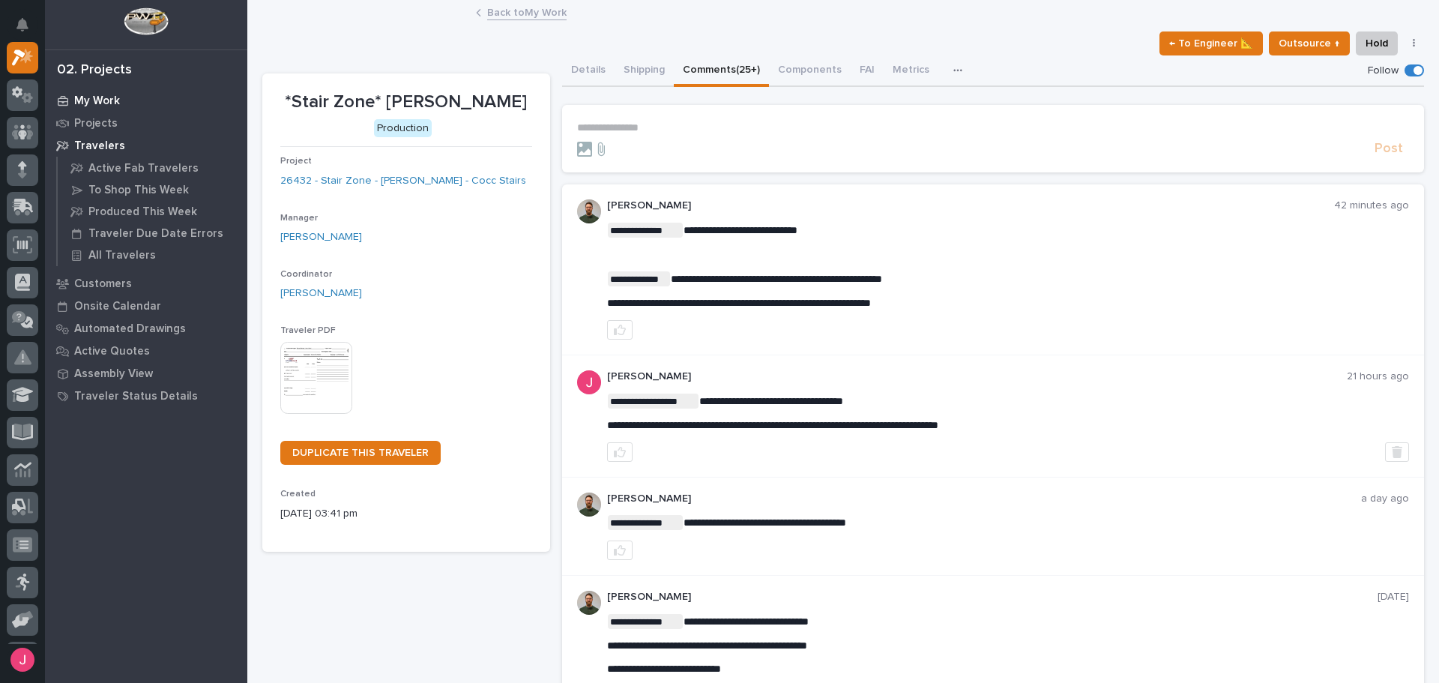
click at [97, 92] on div "My Work" at bounding box center [146, 100] width 195 height 21
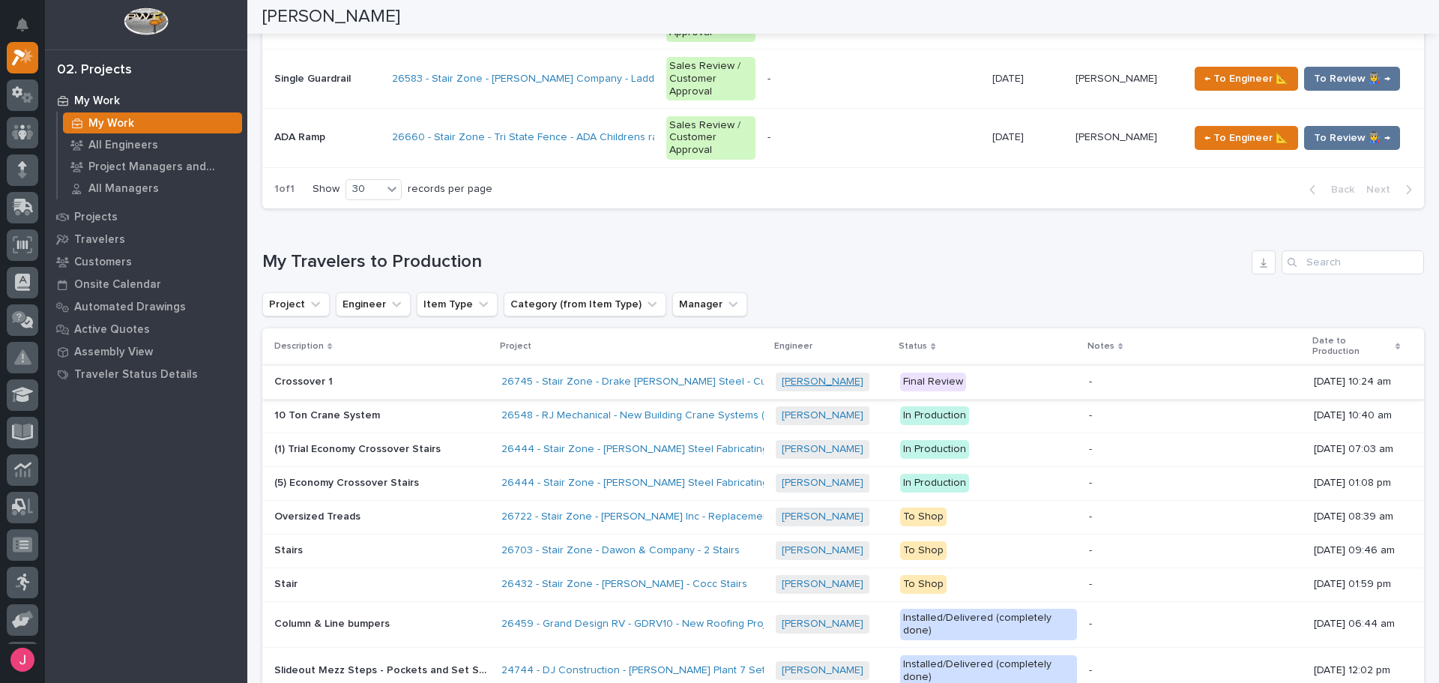
scroll to position [1349, 0]
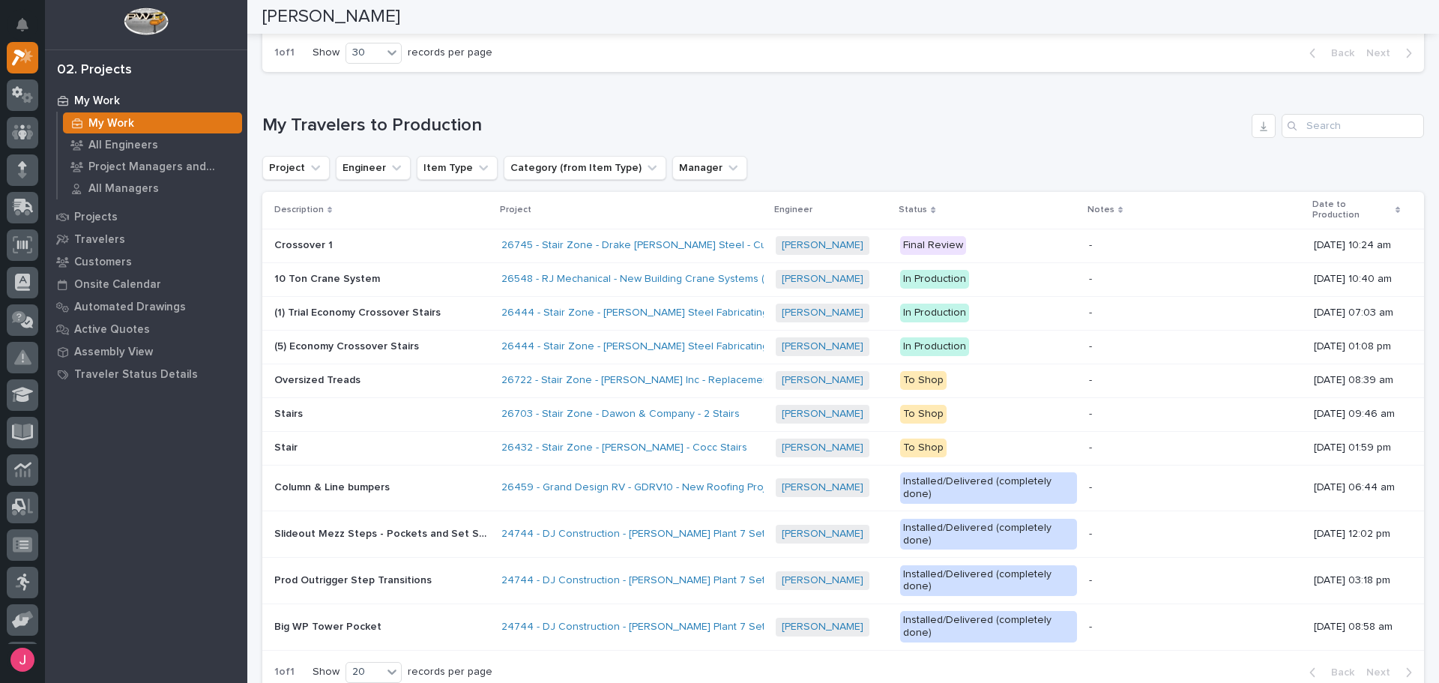
drag, startPoint x: 888, startPoint y: 91, endPoint x: 884, endPoint y: 104, distance: 13.3
click at [887, 115] on h1 "My Travelers to Production" at bounding box center [753, 126] width 983 height 22
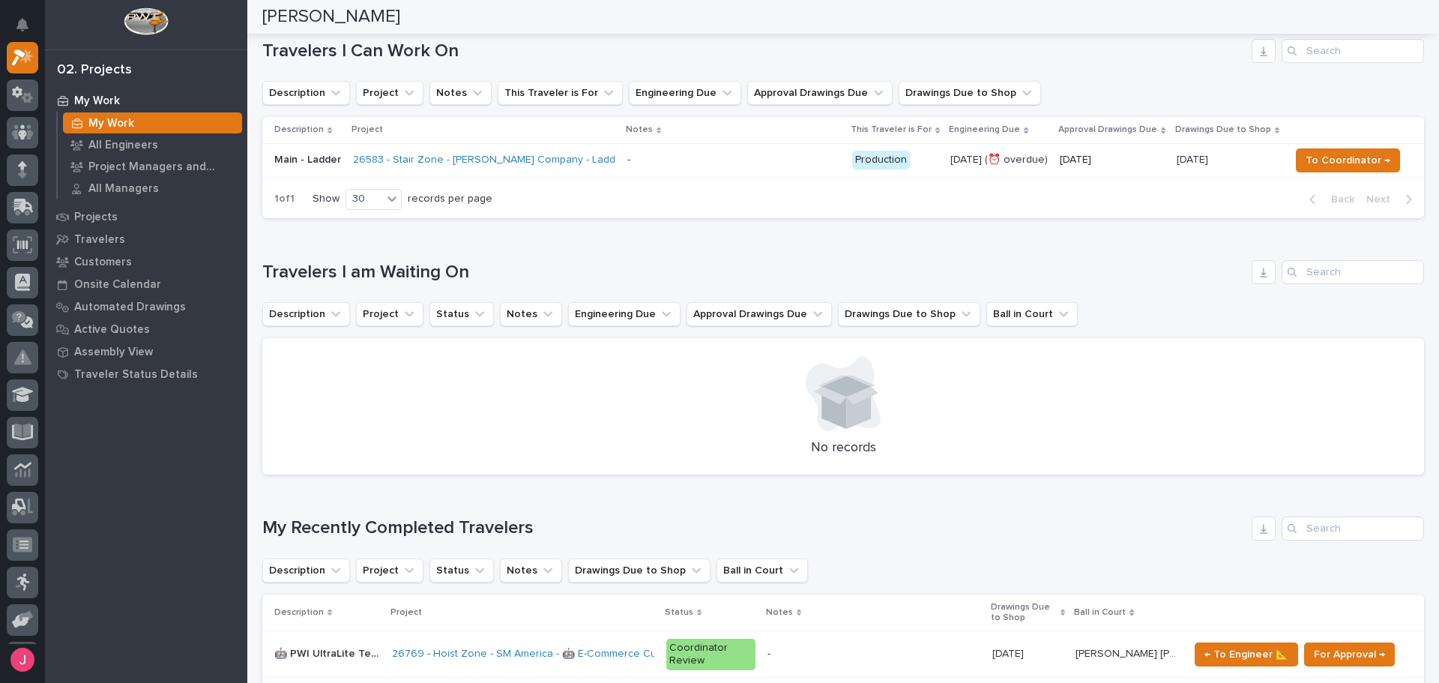
scroll to position [0, 0]
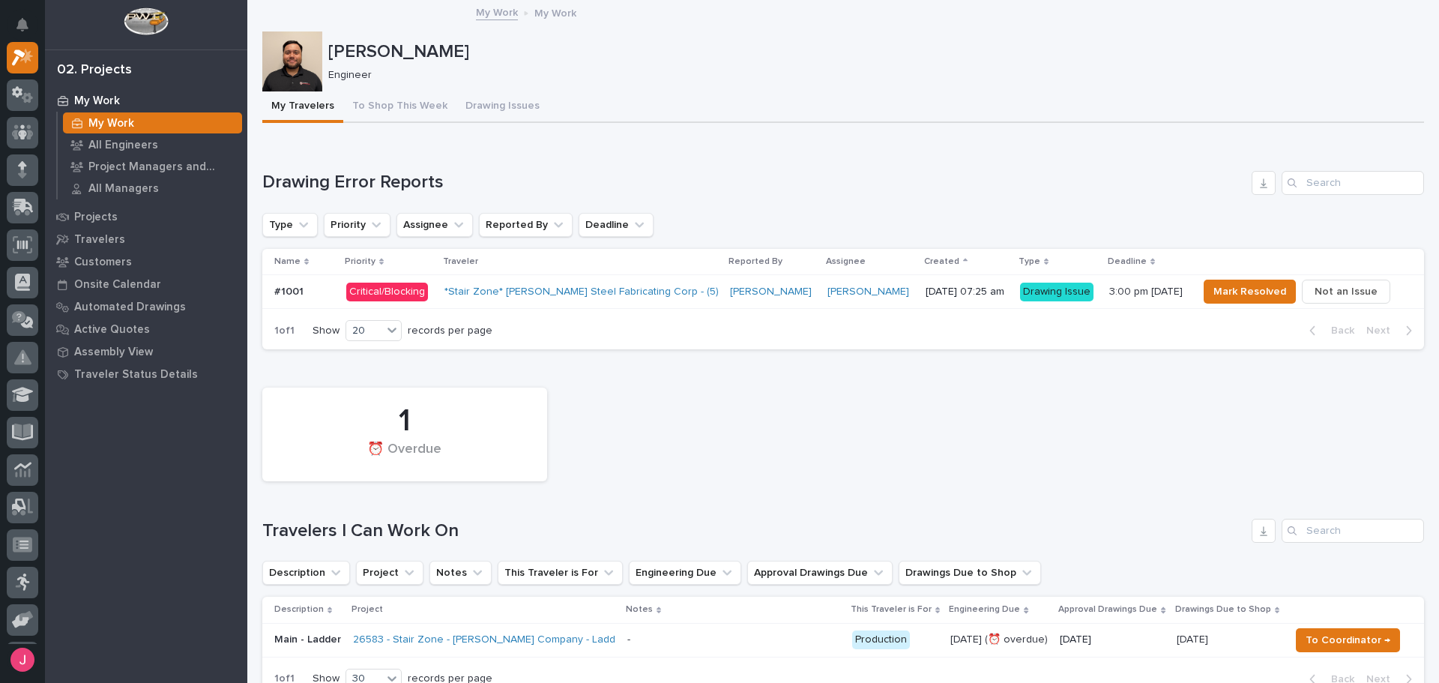
click at [642, 81] on p "Engineer" at bounding box center [870, 75] width 1084 height 13
click at [699, 61] on p "[PERSON_NAME]" at bounding box center [873, 52] width 1090 height 22
click at [707, 178] on div "Drawing Error Reports" at bounding box center [843, 183] width 1162 height 24
click at [926, 301] on div "[DATE] 07:25 am" at bounding box center [967, 292] width 82 height 25
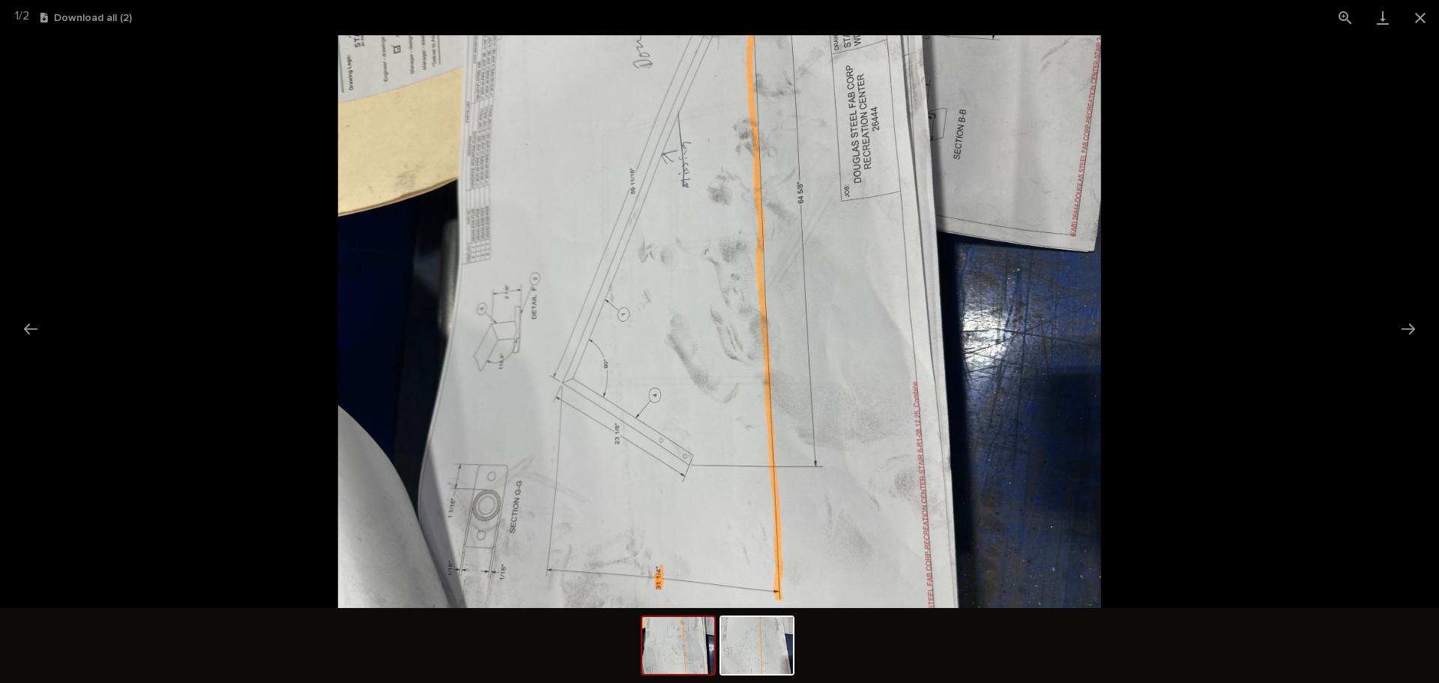
scroll to position [37, 0]
click at [1427, 22] on button "Close gallery" at bounding box center [1420, 17] width 37 height 35
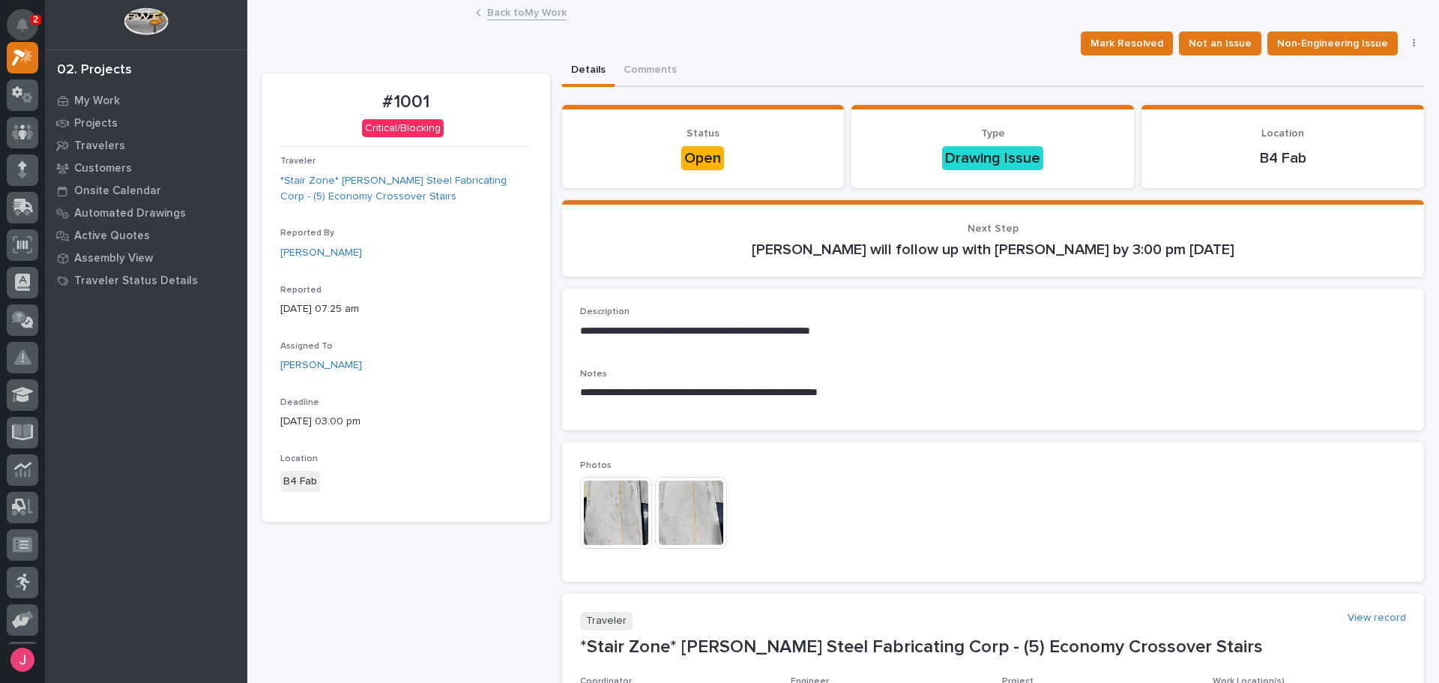
click at [20, 18] on icon "Notifications" at bounding box center [22, 24] width 12 height 13
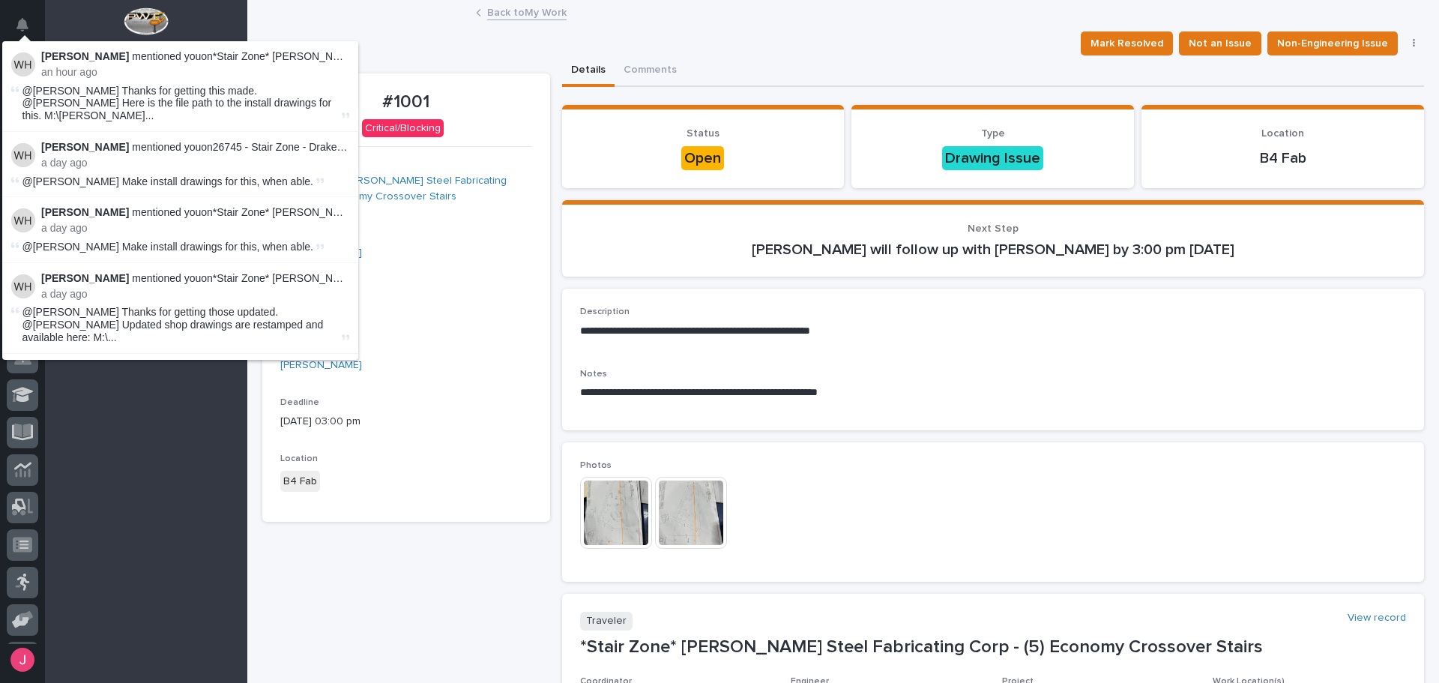
click at [308, 7] on div "Back to My Work" at bounding box center [843, 13] width 1192 height 21
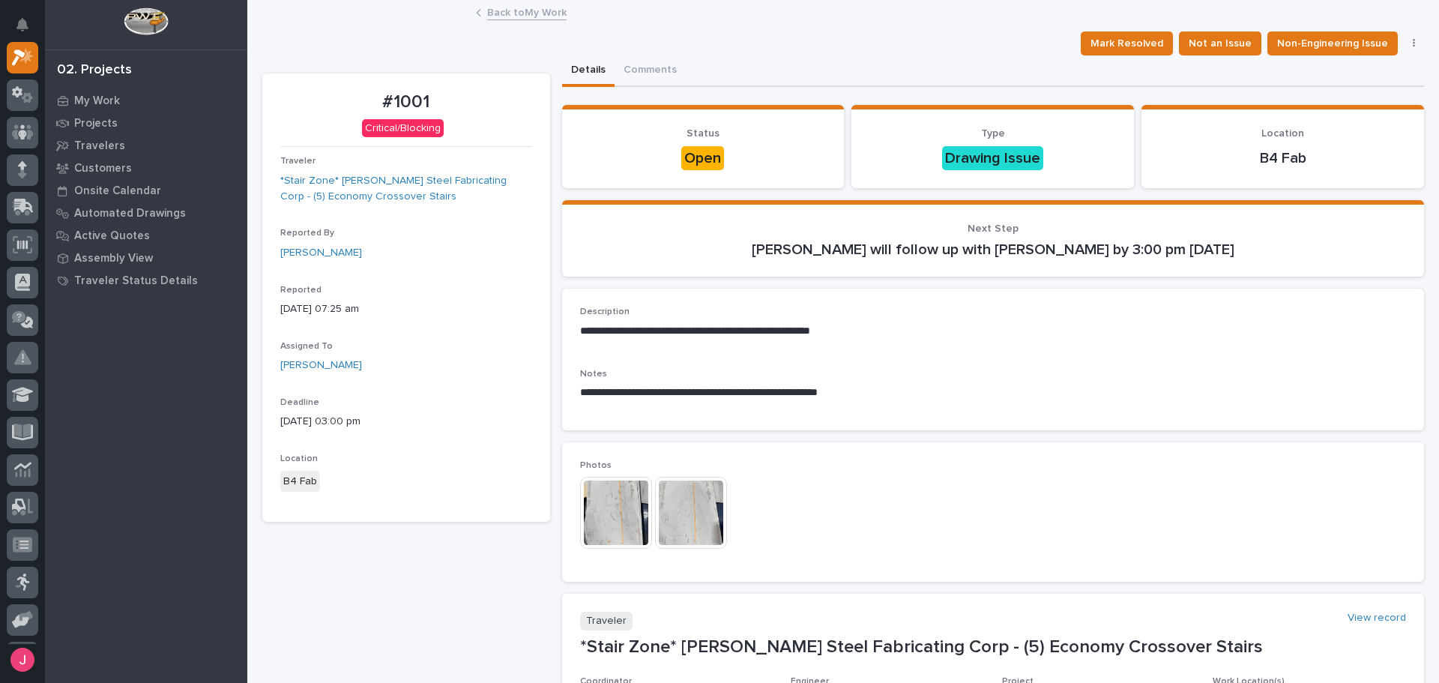
click at [433, 42] on div "Mark Resolved Not an Issue Non-Engineering Issue Edit Status" at bounding box center [843, 43] width 1162 height 24
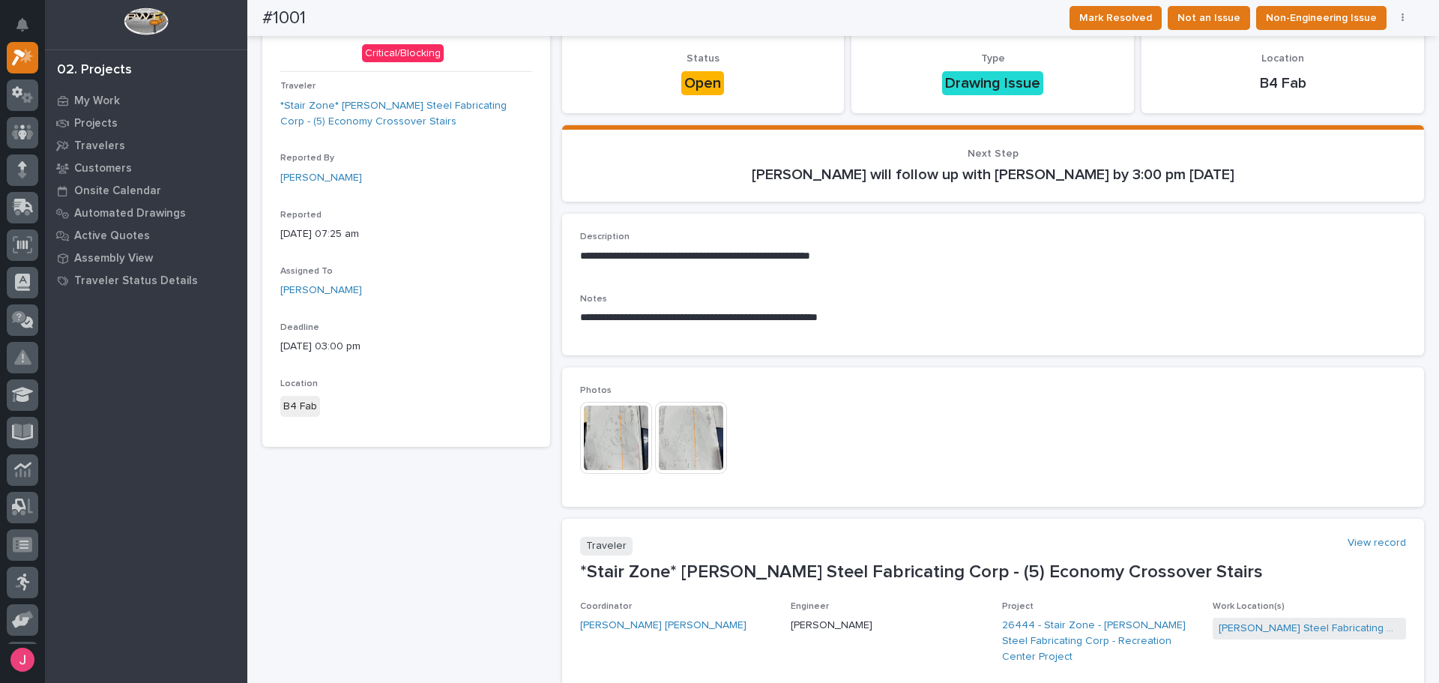
scroll to position [0, 0]
